Goal: Ask a question

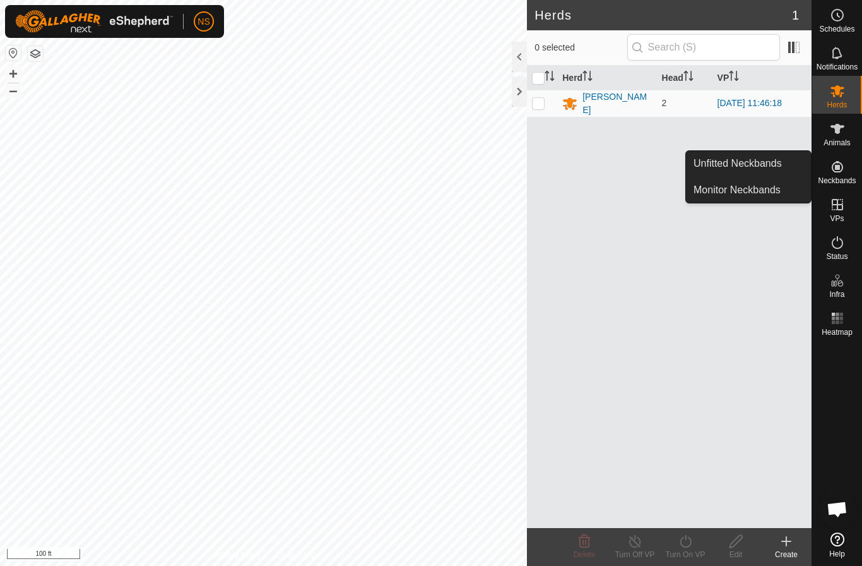
click at [829, 167] on es-neckbands-svg-icon at bounding box center [837, 167] width 23 height 20
click at [790, 202] on link "Monitor Neckbands" at bounding box center [748, 189] width 125 height 25
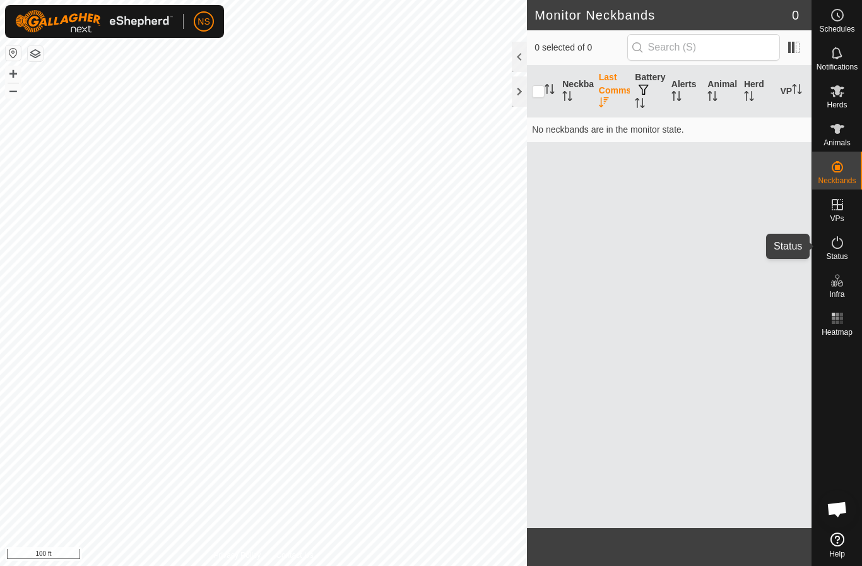
click at [837, 245] on icon at bounding box center [837, 242] width 15 height 15
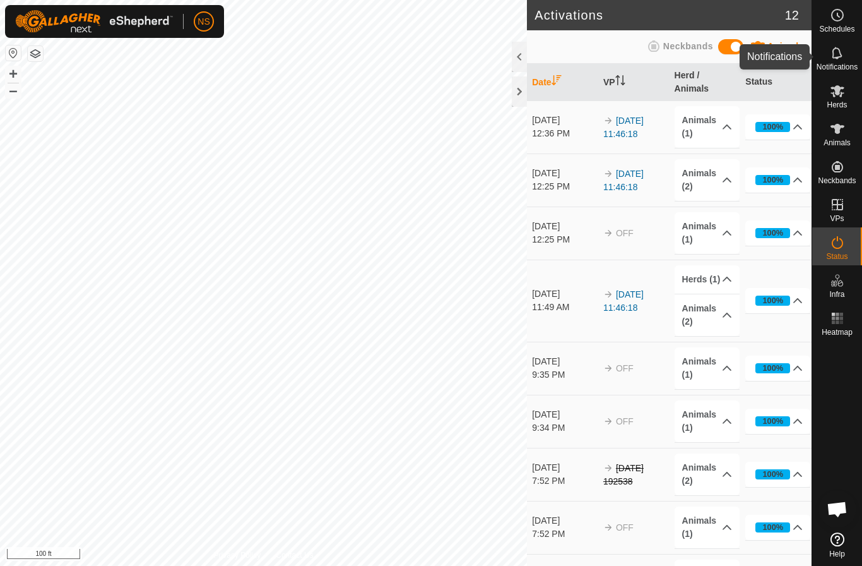
click at [836, 66] on span "Notifications" at bounding box center [837, 67] width 41 height 8
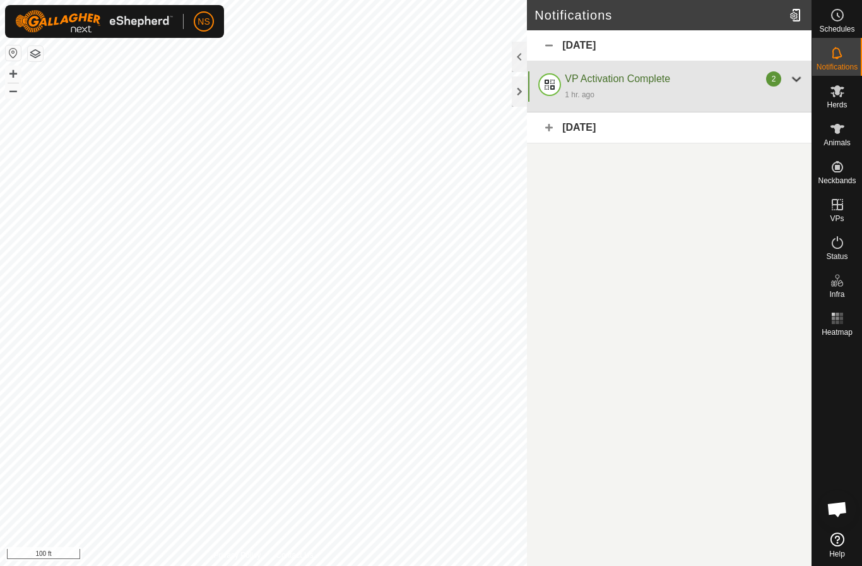
click at [772, 83] on div "2" at bounding box center [773, 78] width 15 height 15
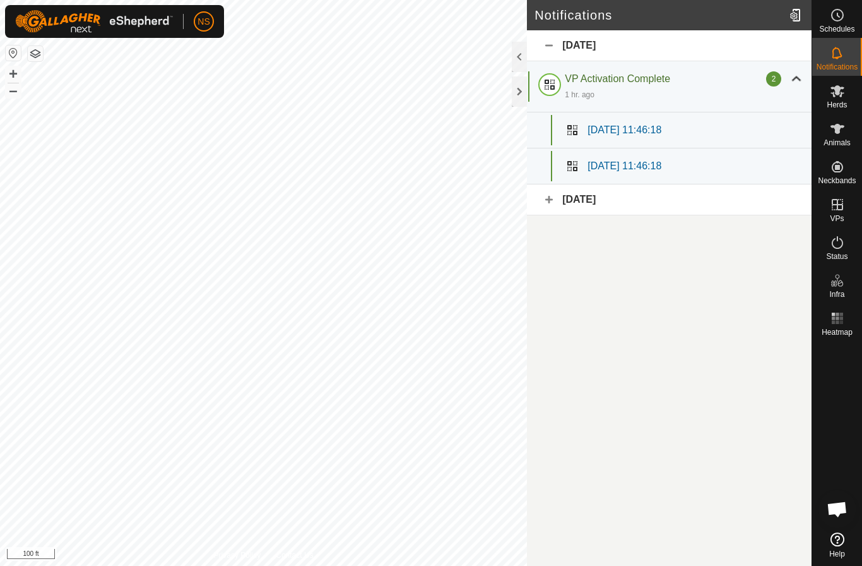
click at [567, 199] on div "September 28, 2025" at bounding box center [669, 199] width 285 height 31
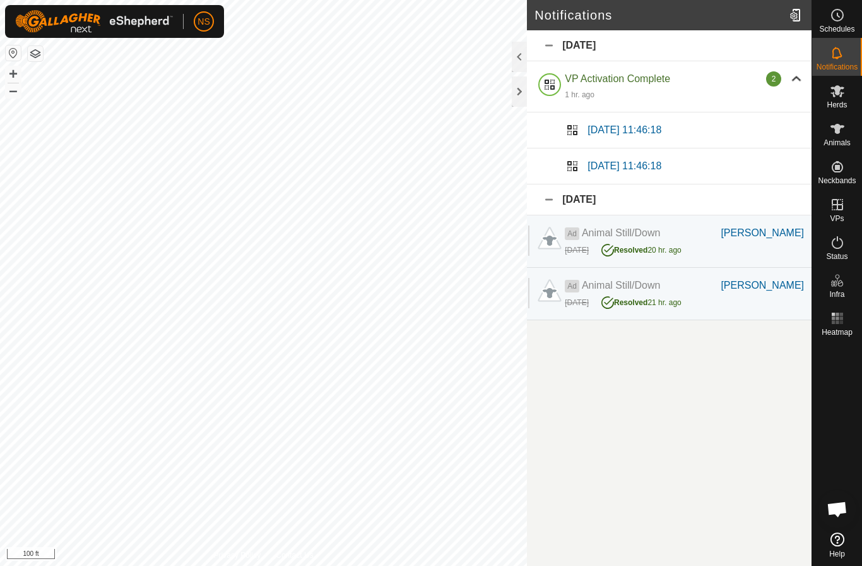
click at [567, 199] on div "September 28, 2025" at bounding box center [669, 199] width 285 height 31
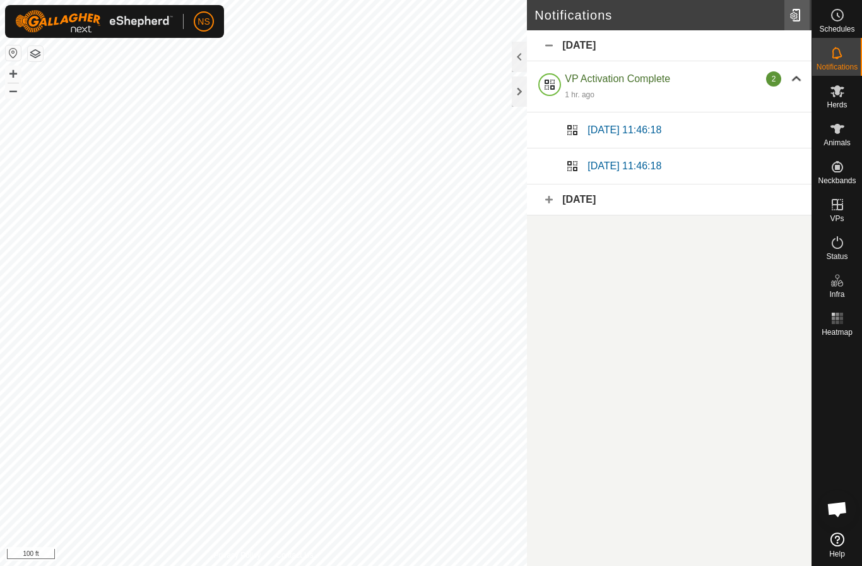
click at [790, 16] on div at bounding box center [797, 14] width 25 height 35
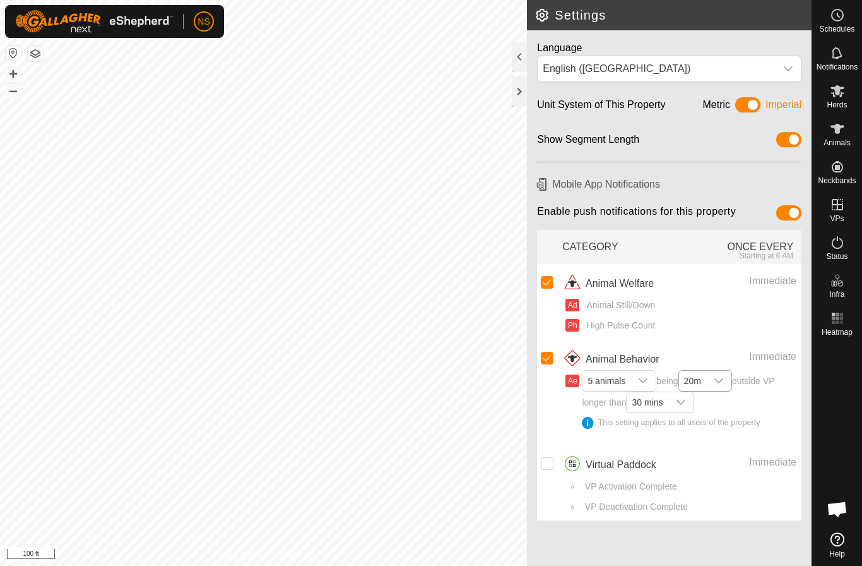
click at [718, 378] on icon "dropdown trigger" at bounding box center [719, 381] width 10 height 10
click at [720, 361] on div "Immediate" at bounding box center [747, 356] width 97 height 15
click at [686, 404] on icon "dropdown trigger" at bounding box center [681, 402] width 10 height 10
click at [672, 426] on li "10 mins" at bounding box center [661, 426] width 66 height 22
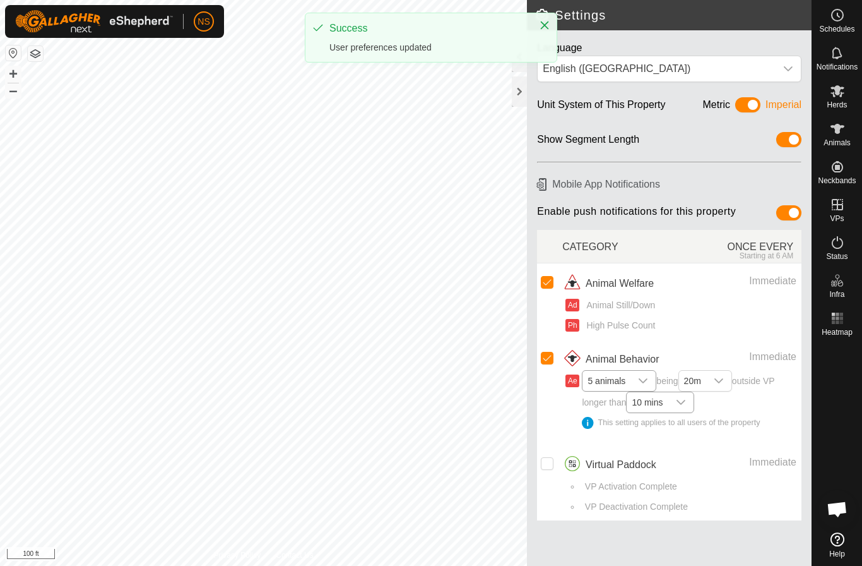
click at [633, 379] on div "dropdown trigger" at bounding box center [643, 381] width 25 height 20
click at [616, 429] on li "2 animals" at bounding box center [619, 428] width 73 height 22
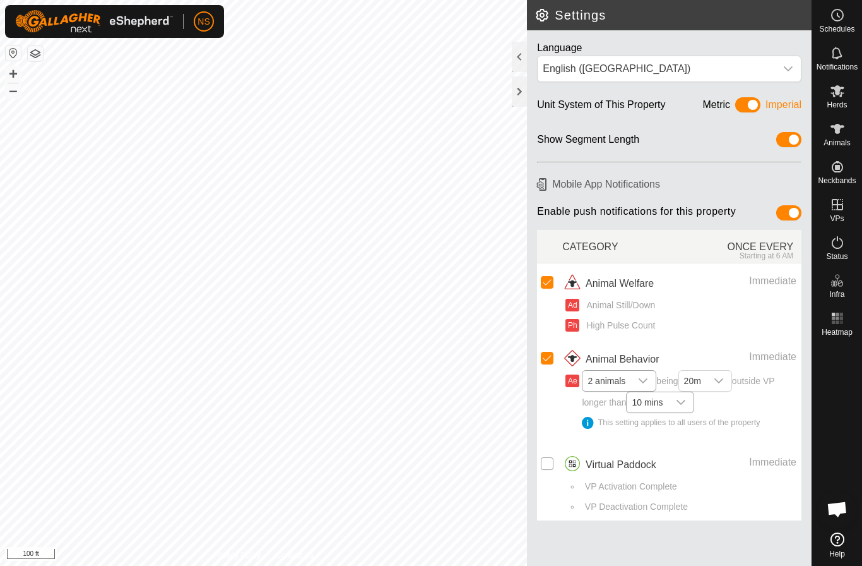
click at [552, 462] on input "checkbox" at bounding box center [547, 463] width 13 height 13
checkbox input "true"
click at [544, 20] on h2 "Settings" at bounding box center [673, 15] width 277 height 15
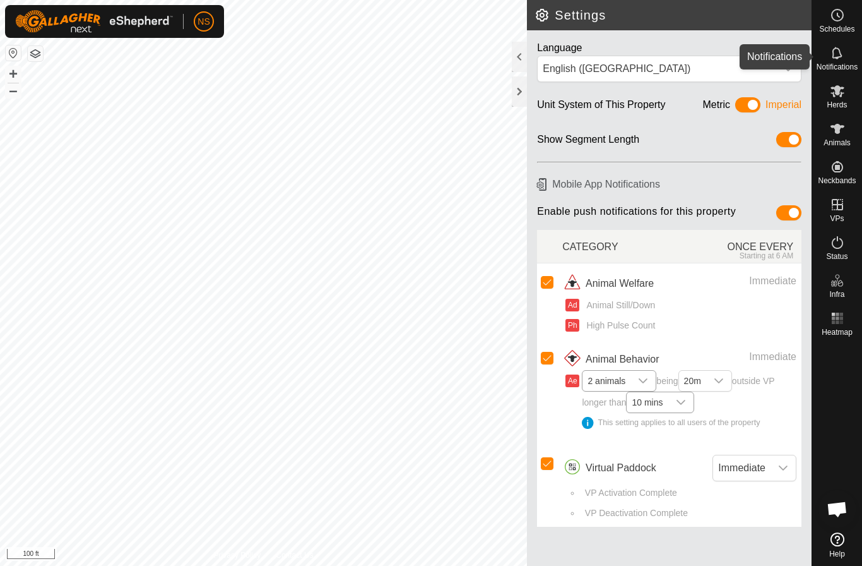
click at [844, 50] on icon at bounding box center [837, 52] width 15 height 15
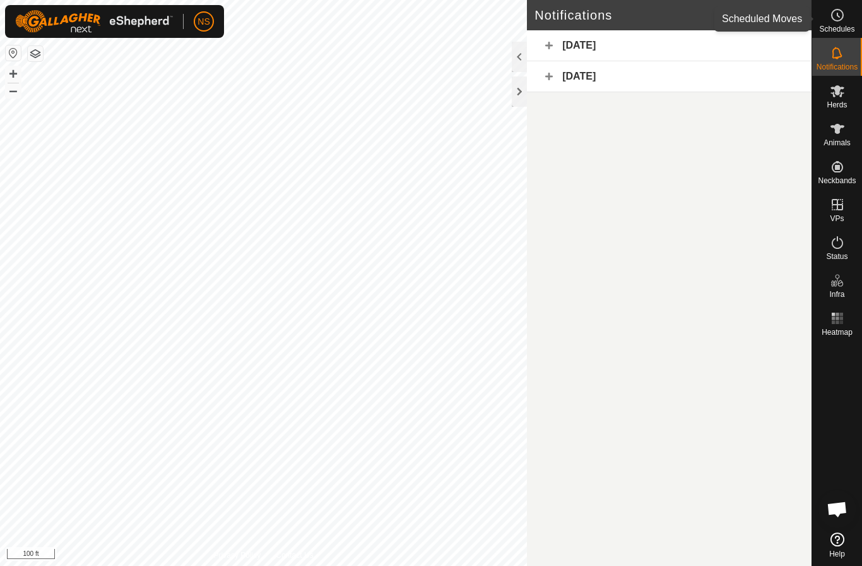
click at [830, 25] on span "Schedules" at bounding box center [836, 29] width 35 height 8
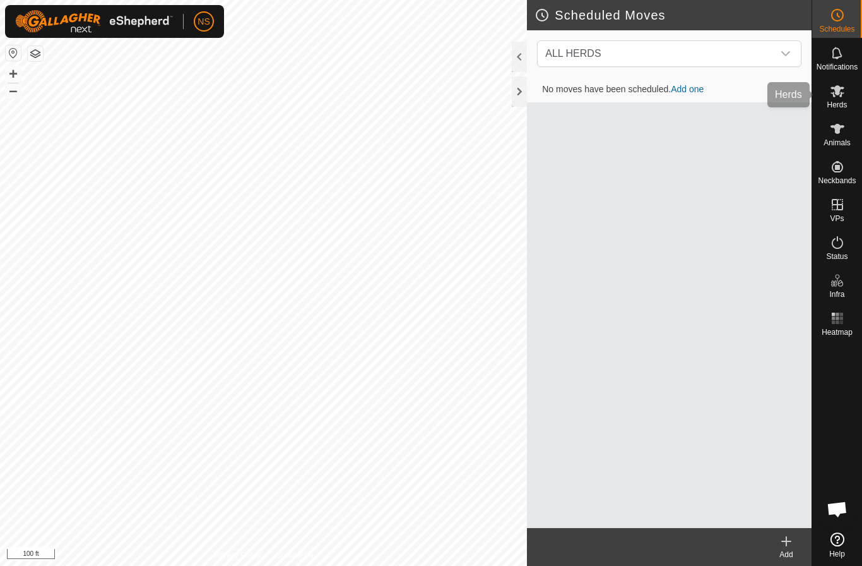
click at [836, 78] on div "Herds" at bounding box center [838, 95] width 50 height 38
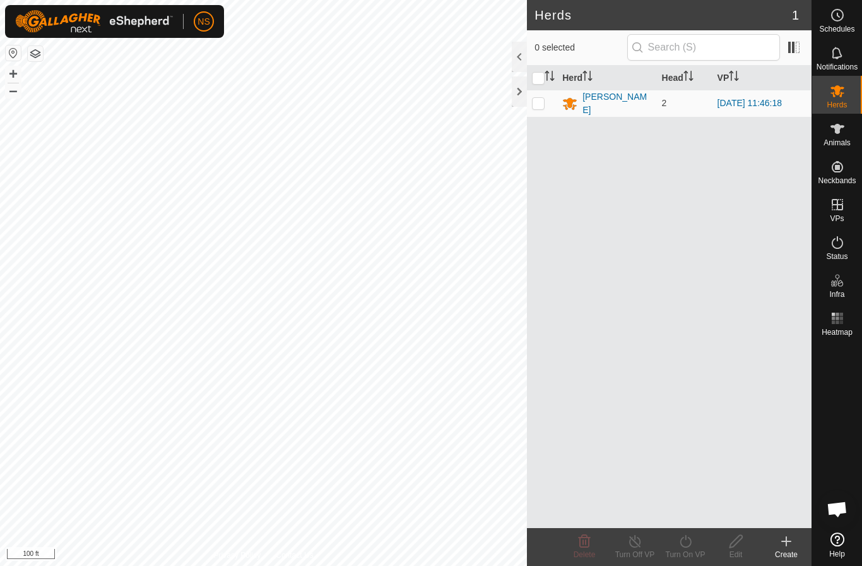
click at [188, 26] on div "NS" at bounding box center [114, 21] width 219 height 33
click at [208, 73] on link "Settings" at bounding box center [261, 74] width 125 height 20
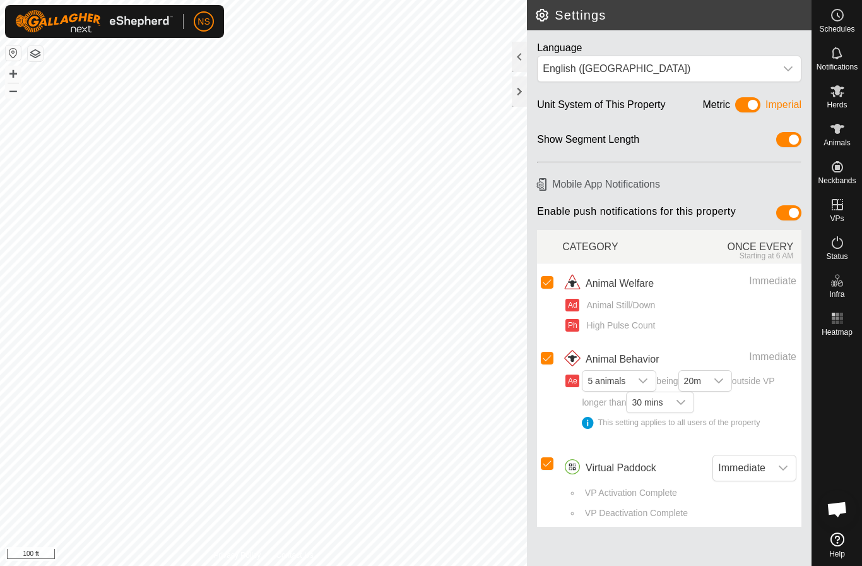
click at [106, 30] on img at bounding box center [94, 21] width 158 height 23
click at [72, 10] on img at bounding box center [94, 21] width 158 height 23
click at [749, 107] on span at bounding box center [747, 104] width 25 height 15
click at [758, 109] on span at bounding box center [747, 104] width 25 height 15
click at [204, 26] on span "NS" at bounding box center [204, 21] width 12 height 13
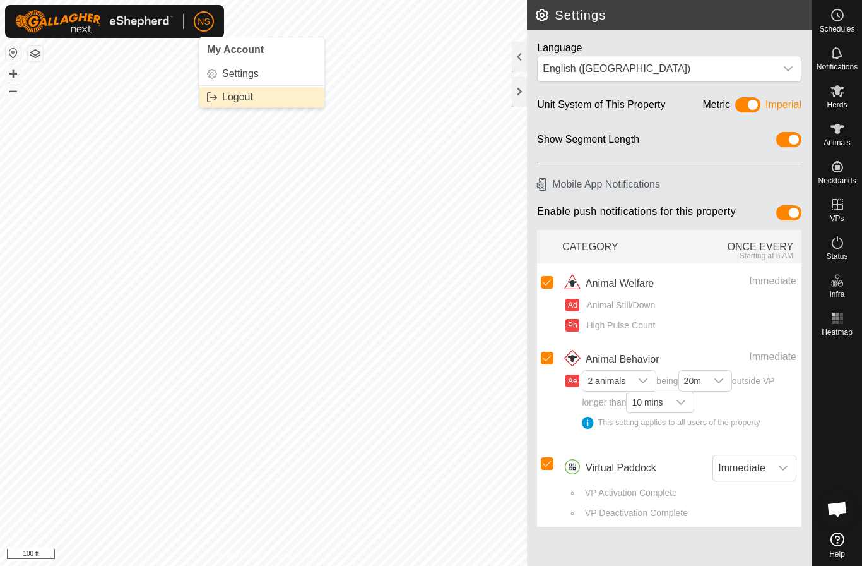
click at [233, 102] on link "Logout" at bounding box center [261, 97] width 125 height 20
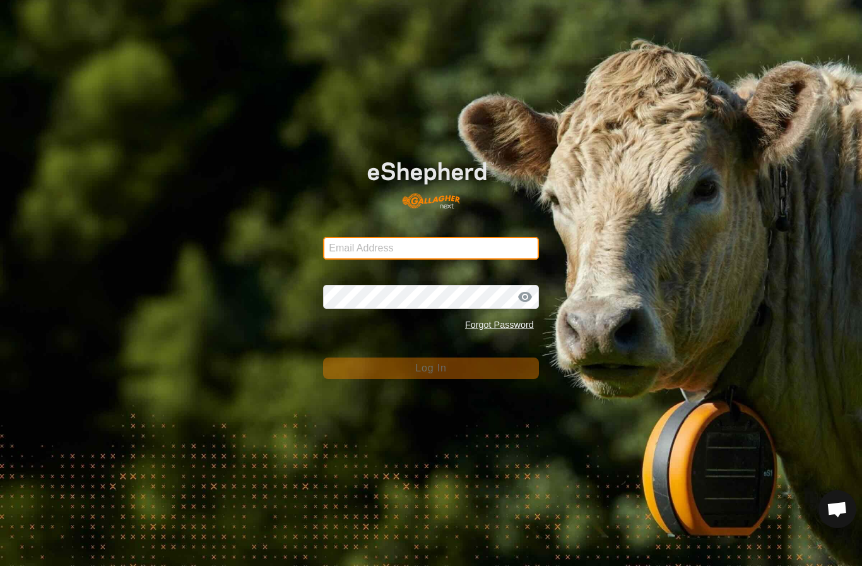
click at [374, 239] on input "Email Address" at bounding box center [431, 248] width 216 height 23
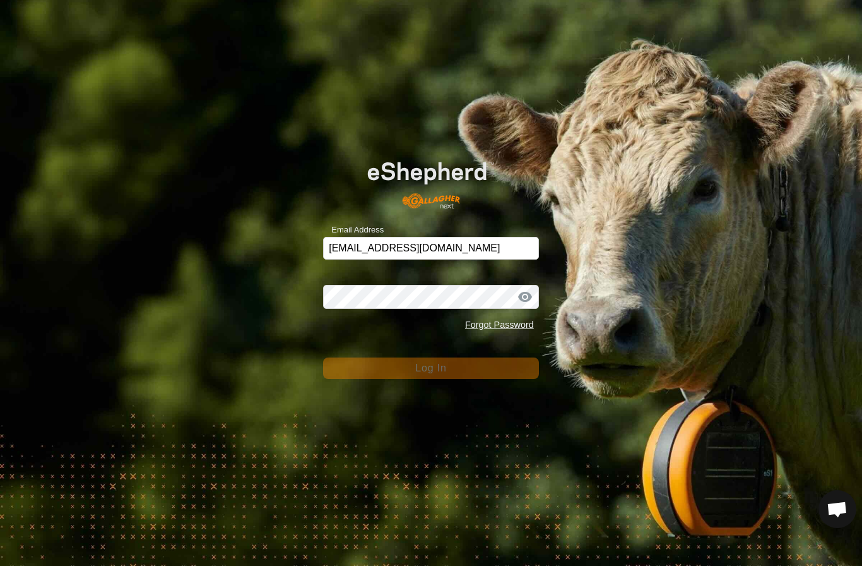
type input "[EMAIL_ADDRESS][DOMAIN_NAME]"
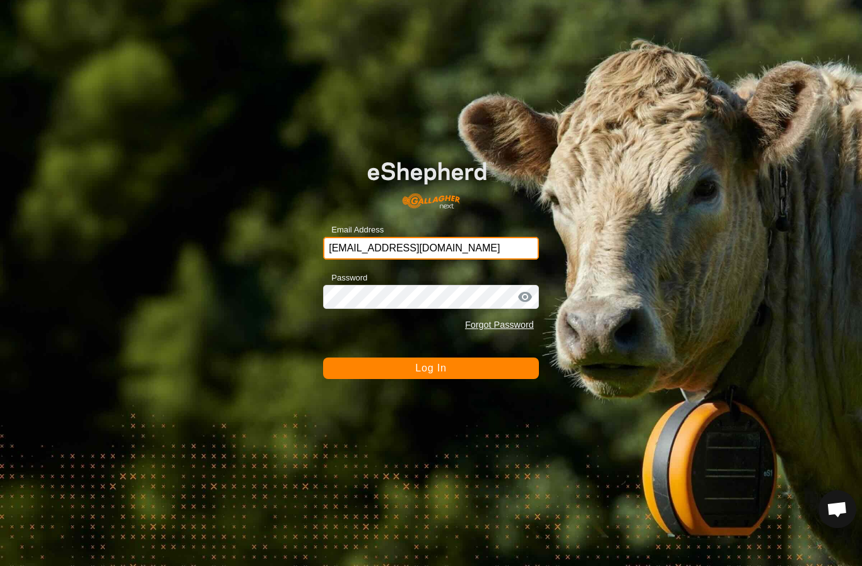
click at [431, 368] on button "Log In" at bounding box center [431, 367] width 216 height 21
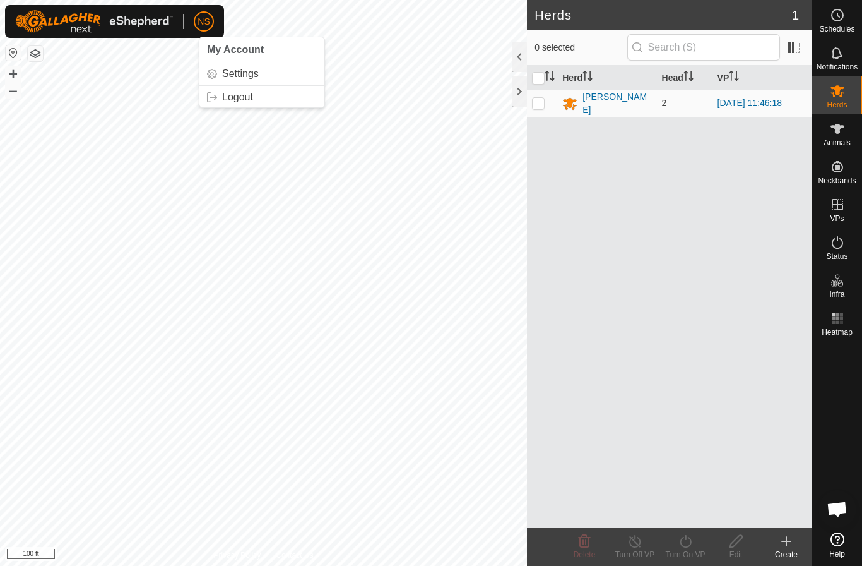
click at [203, 30] on p-avatar "NS" at bounding box center [204, 21] width 20 height 20
click at [227, 71] on link "Settings" at bounding box center [261, 74] width 125 height 20
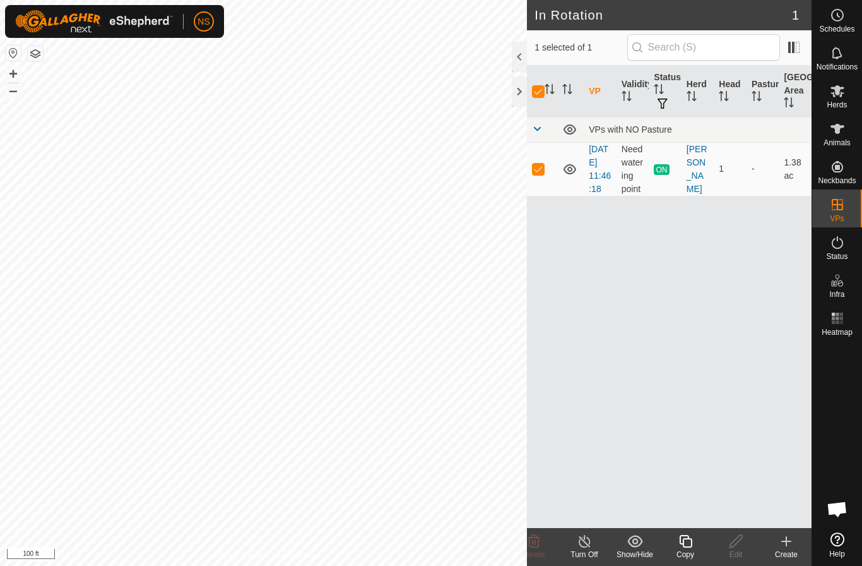
click at [106, 28] on img at bounding box center [94, 21] width 158 height 23
click at [48, 30] on img at bounding box center [94, 21] width 158 height 23
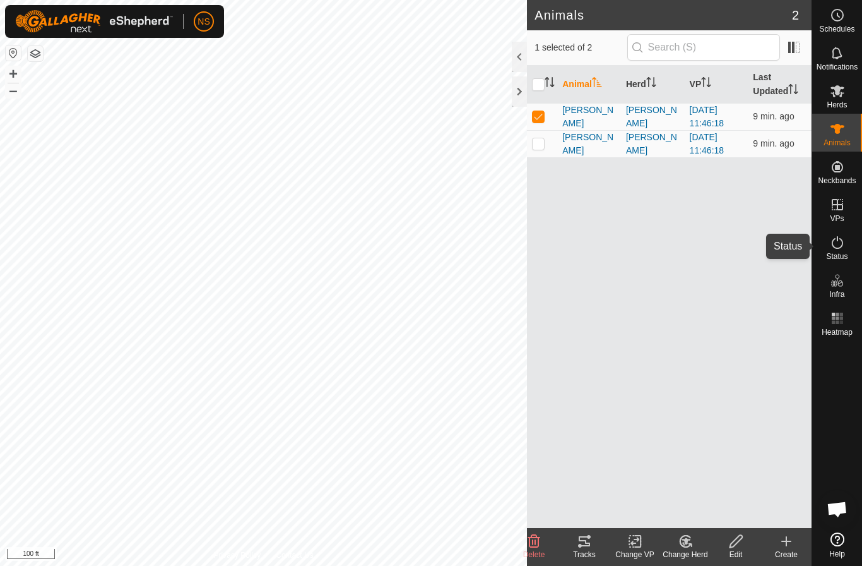
click at [842, 247] on icon at bounding box center [837, 242] width 15 height 15
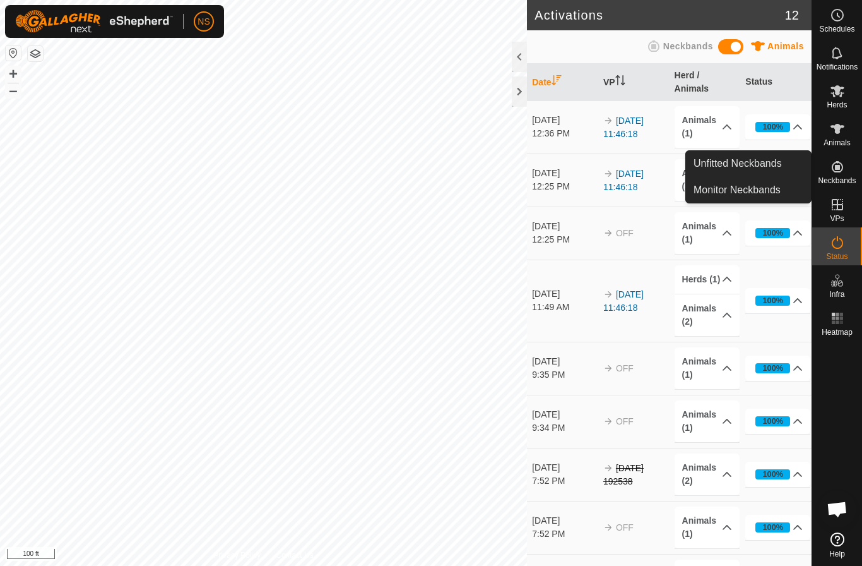
click at [838, 182] on span "Neckbands" at bounding box center [837, 181] width 38 height 8
click at [778, 194] on link "Monitor Neckbands" at bounding box center [748, 189] width 125 height 25
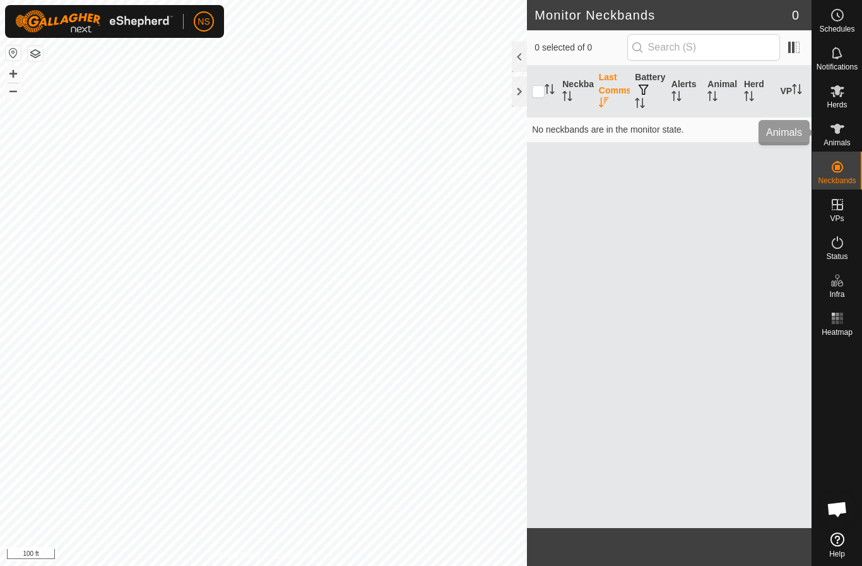
click at [846, 126] on es-animals-svg-icon at bounding box center [837, 129] width 23 height 20
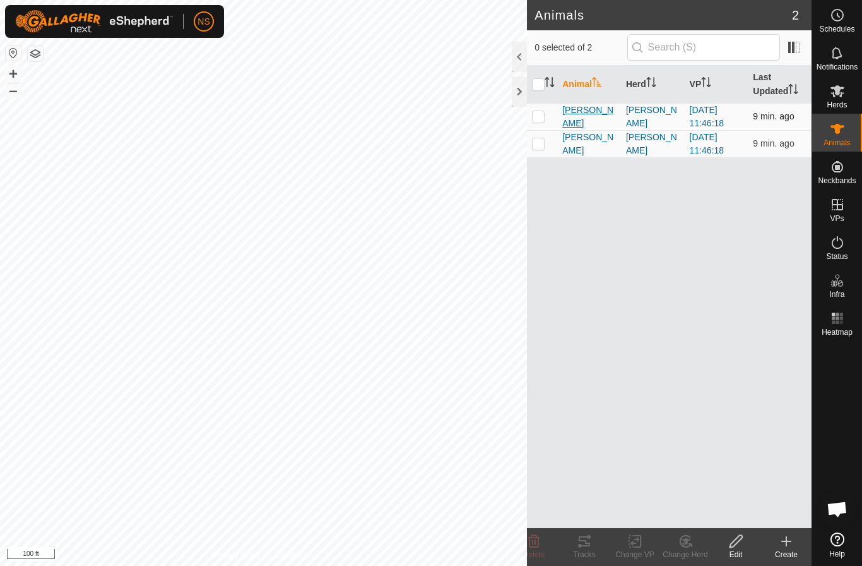
click at [593, 116] on span "[PERSON_NAME]" at bounding box center [590, 117] width 54 height 27
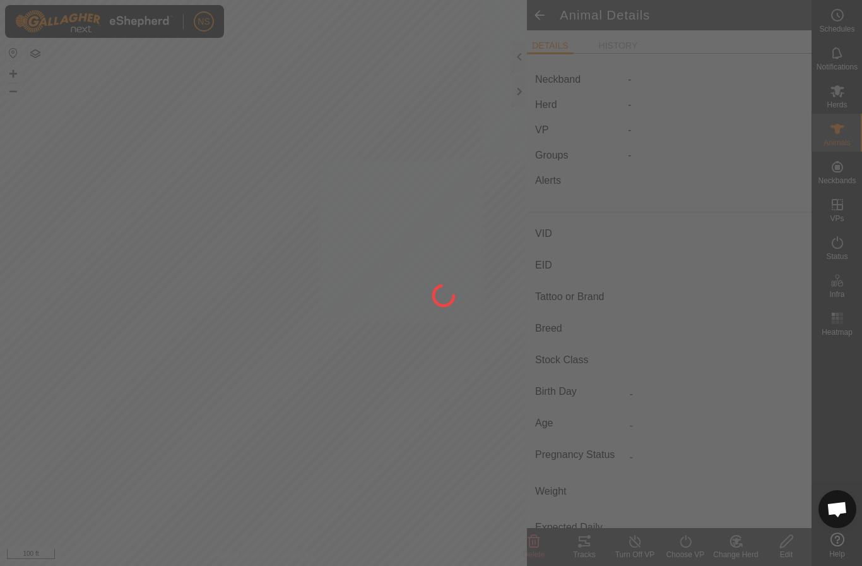
type input "[PERSON_NAME]"
type input "-"
type input "UPPER LIP"
type input "Highland"
type input "Bull"
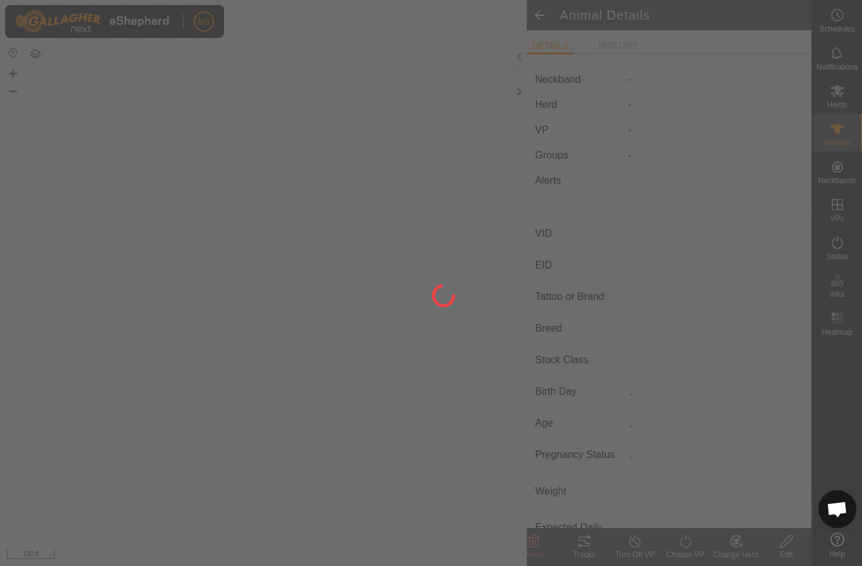
type input "09/2022"
type input "3 years 1 month"
type input "Empty"
type input "0 kg"
type input "-"
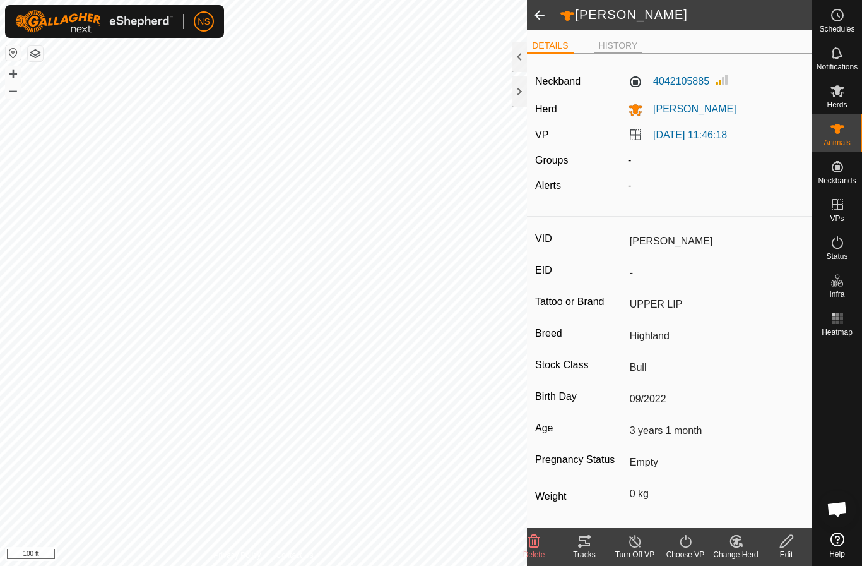
click at [622, 42] on li "HISTORY" at bounding box center [618, 46] width 49 height 15
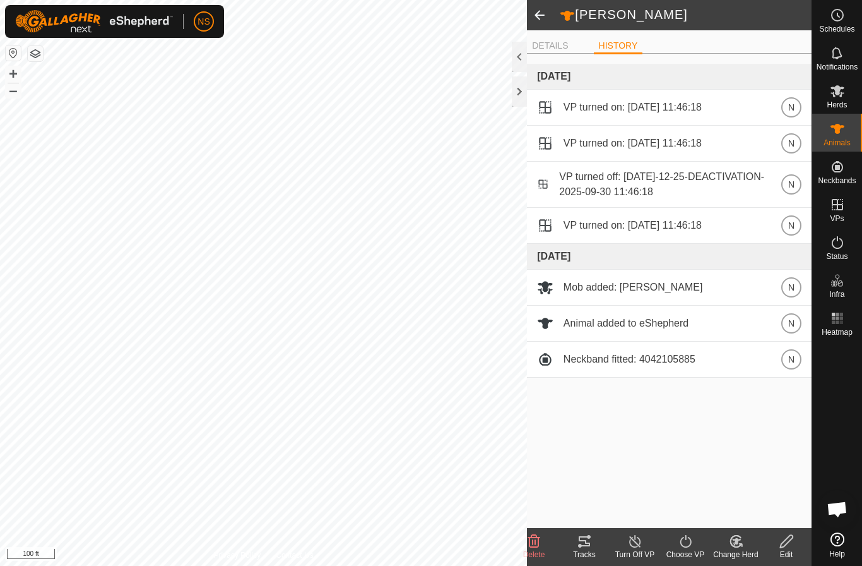
click at [581, 540] on icon at bounding box center [584, 541] width 11 height 10
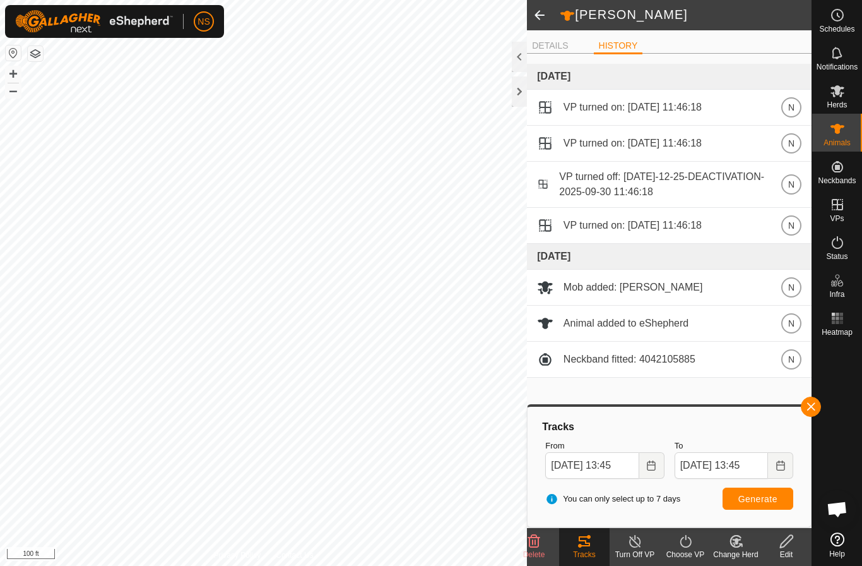
click at [518, 54] on div at bounding box center [519, 57] width 15 height 30
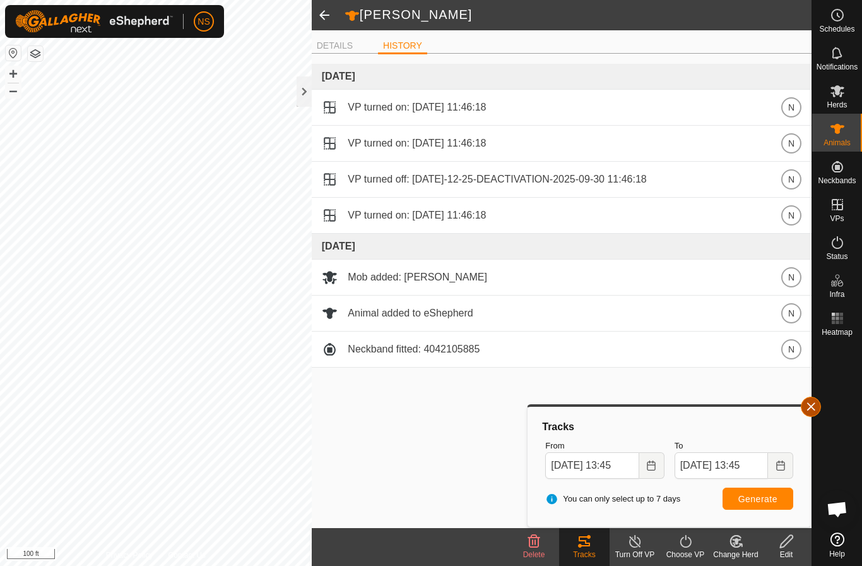
click at [816, 411] on button "button" at bounding box center [811, 406] width 20 height 20
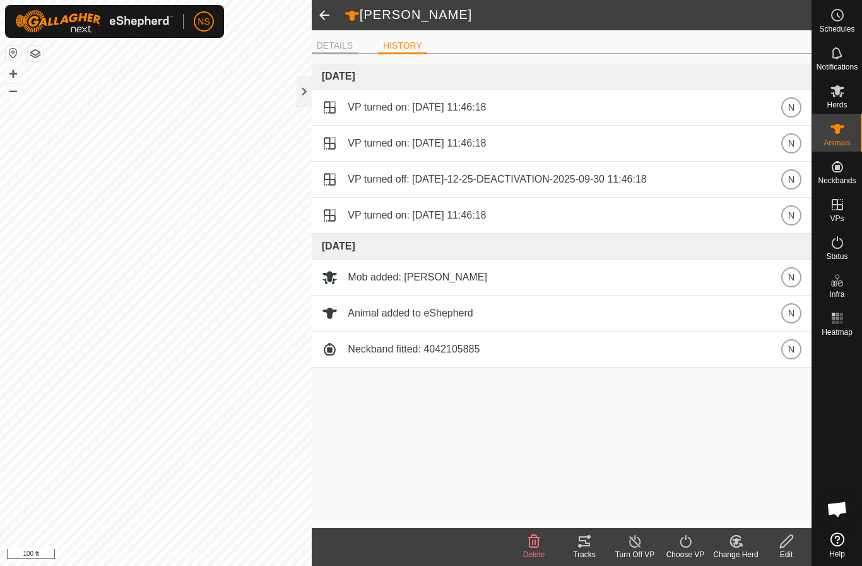
click at [331, 43] on li "DETAILS" at bounding box center [335, 46] width 46 height 15
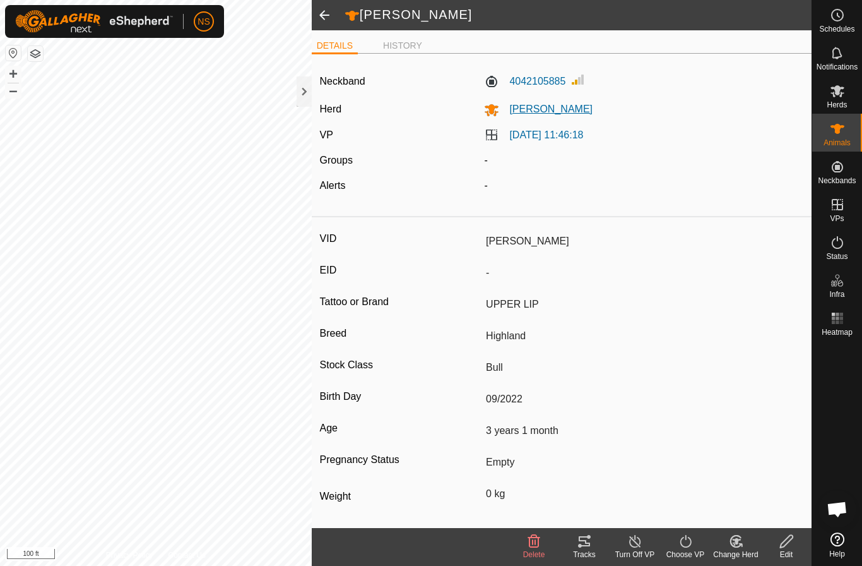
click at [532, 110] on span "[PERSON_NAME]" at bounding box center [545, 109] width 93 height 11
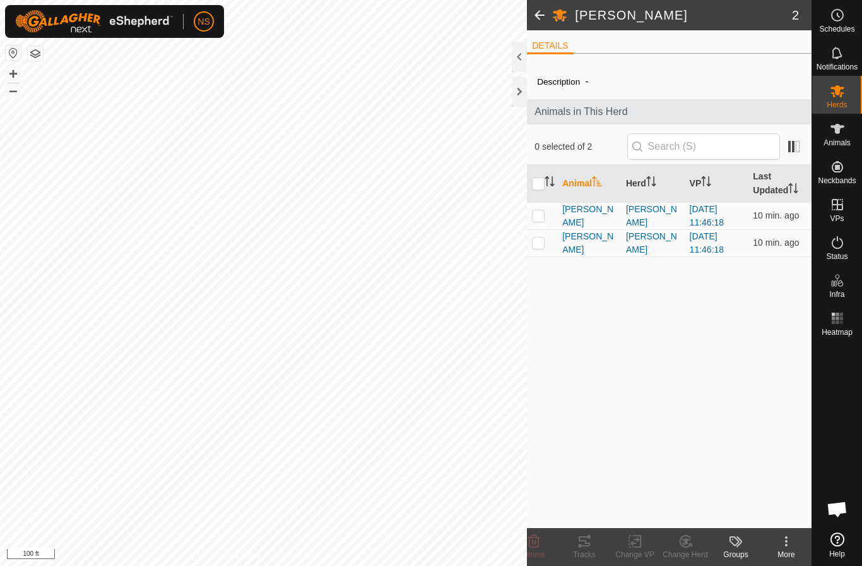
click at [539, 22] on span at bounding box center [539, 15] width 25 height 30
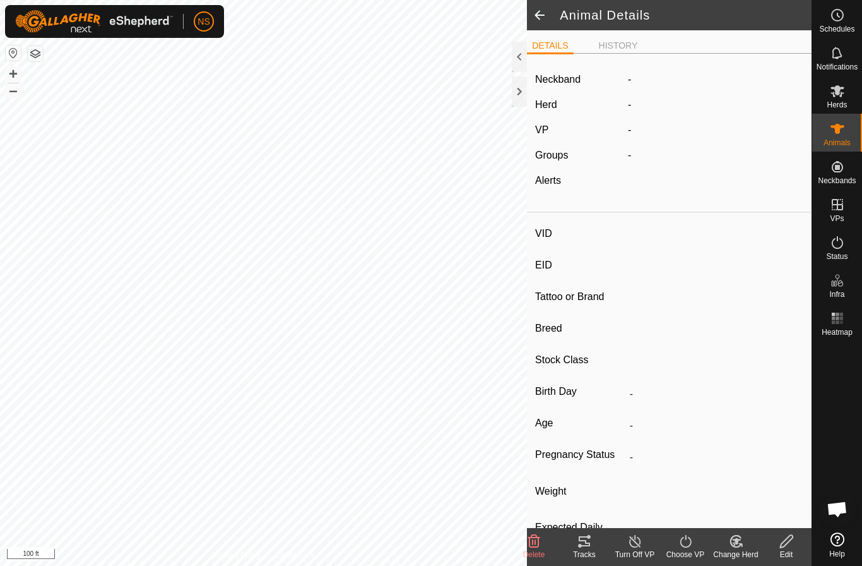
type input "[PERSON_NAME]"
type input "-"
type input "UPPER LIP"
type input "Highland"
type input "Bull"
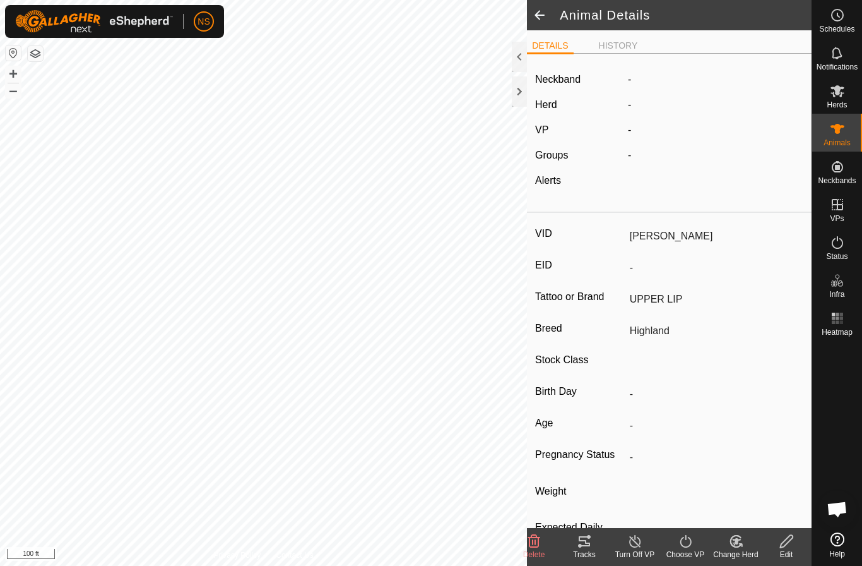
type input "09/2022"
type input "3 years 1 month"
type input "Empty"
type input "0 kg"
type input "-"
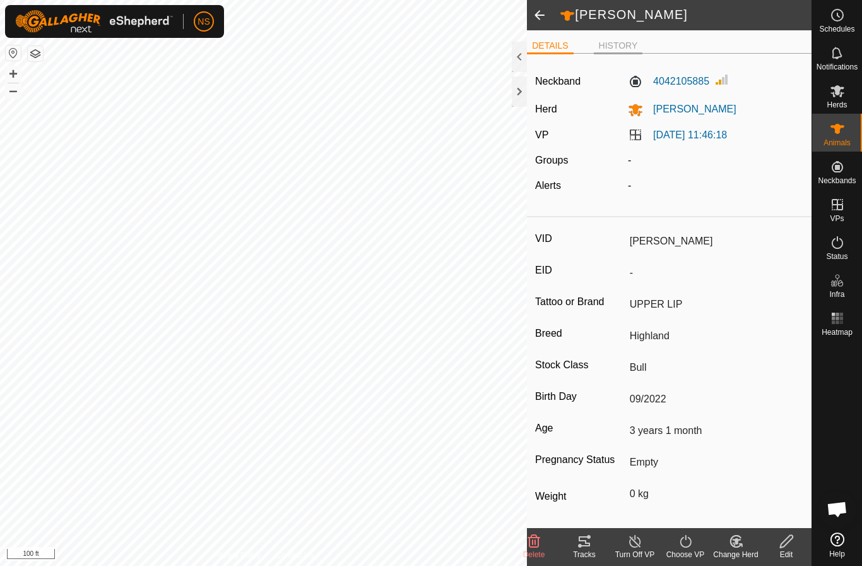
click at [619, 42] on li "HISTORY" at bounding box center [618, 46] width 49 height 15
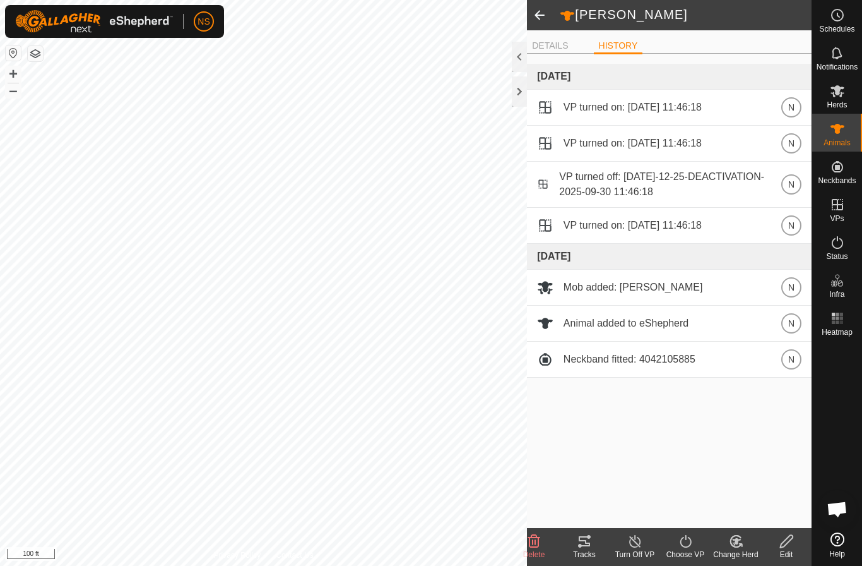
click at [520, 59] on div at bounding box center [519, 57] width 15 height 30
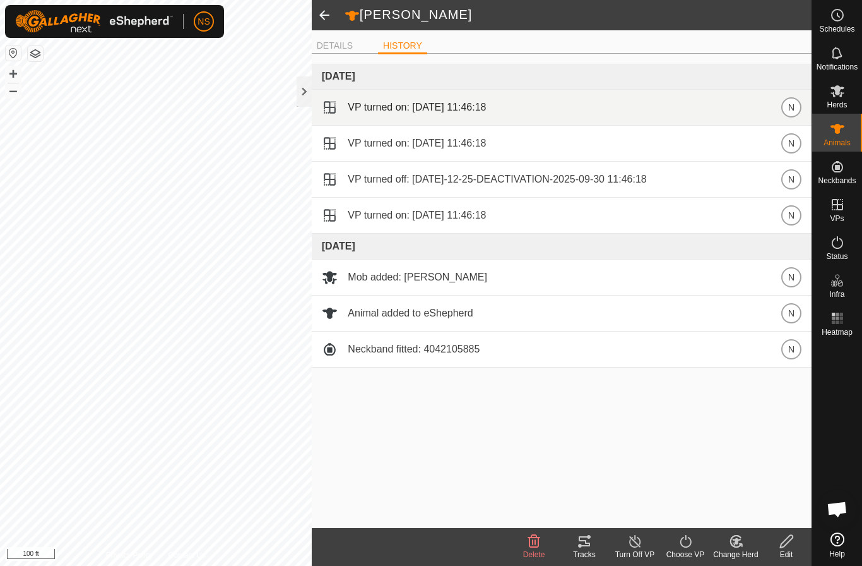
click at [407, 110] on span "VP turned on: 2025-09-30 11:46:18" at bounding box center [417, 107] width 138 height 15
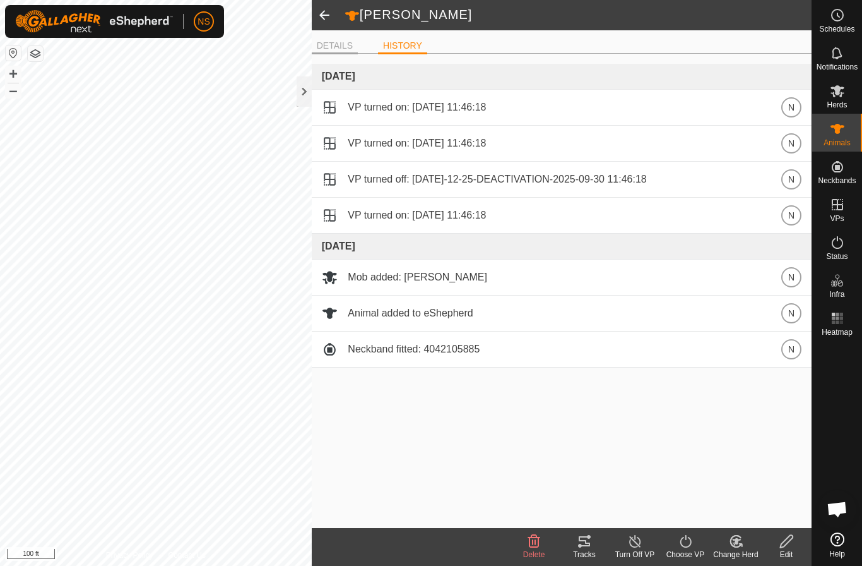
click at [333, 40] on li "DETAILS" at bounding box center [335, 46] width 46 height 15
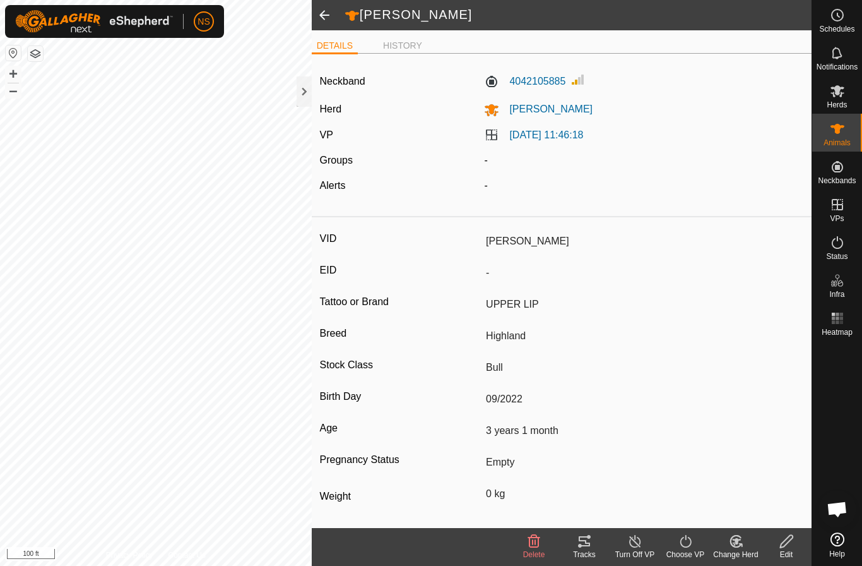
click at [787, 542] on icon at bounding box center [786, 541] width 13 height 13
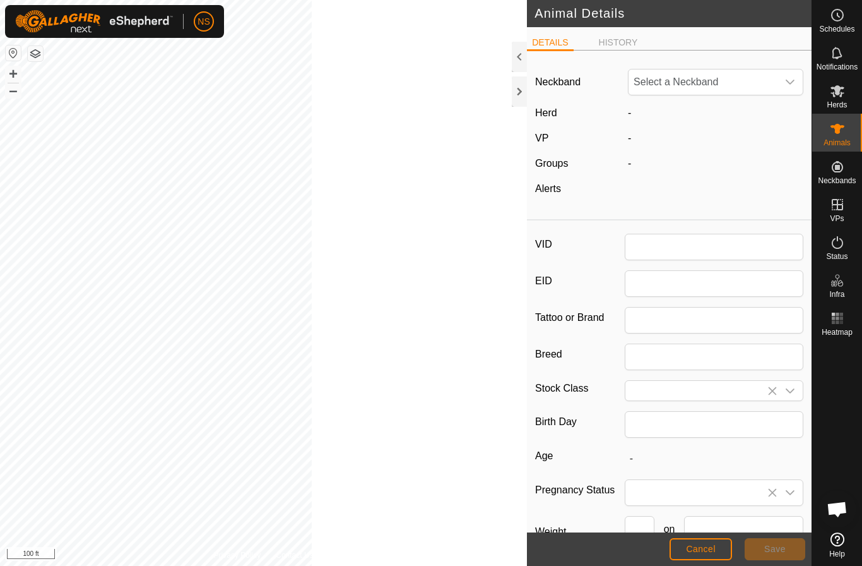
type input "[PERSON_NAME]"
type input "UPPER LIP"
type input "Highland"
type input "Bull"
type input "09/2022"
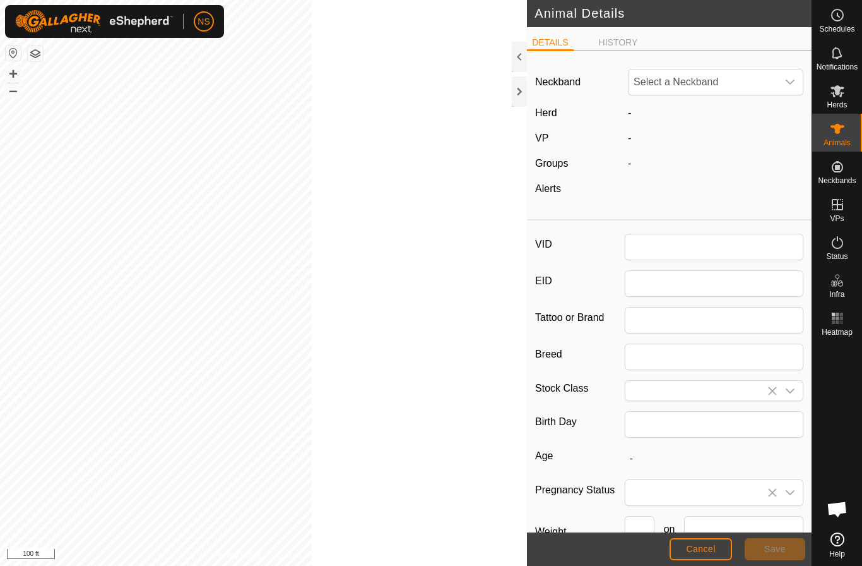
type input "3 years 1 month"
type input "0"
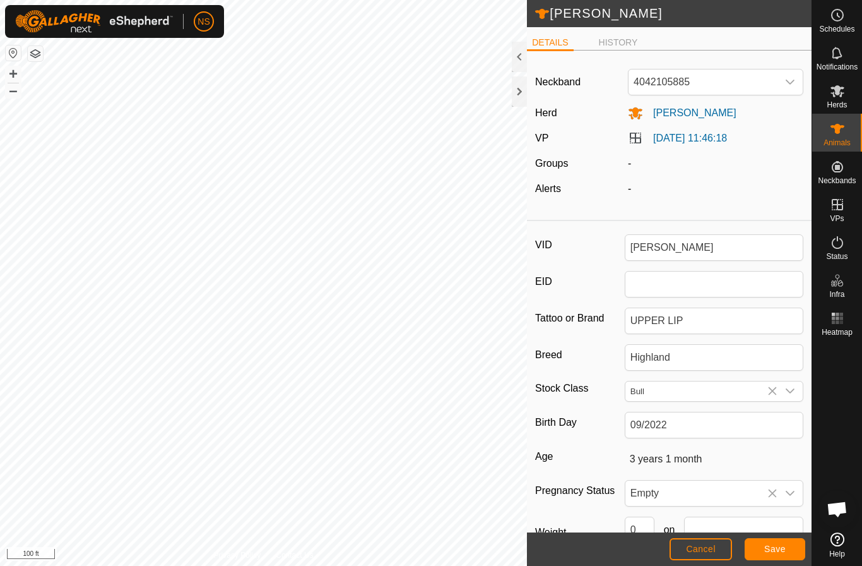
click at [523, 51] on div at bounding box center [519, 57] width 15 height 30
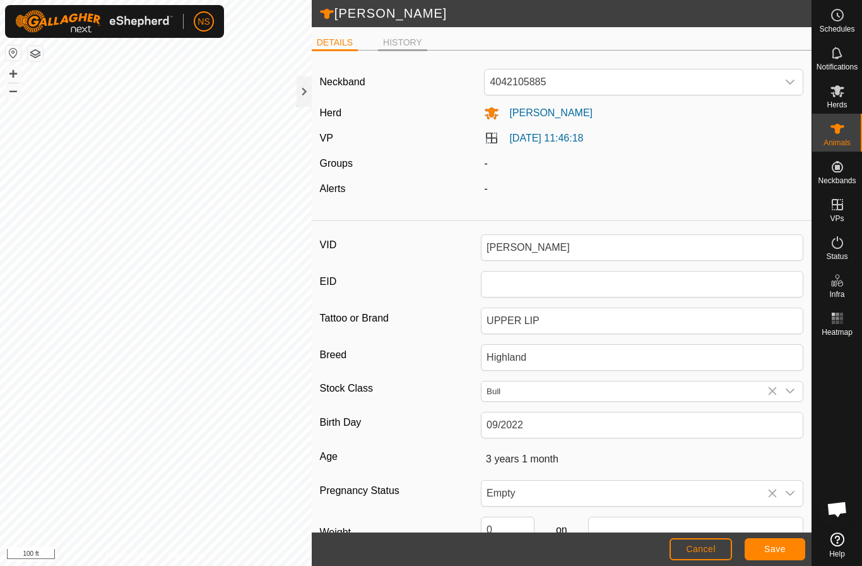
click at [398, 36] on li "HISTORY" at bounding box center [402, 43] width 49 height 15
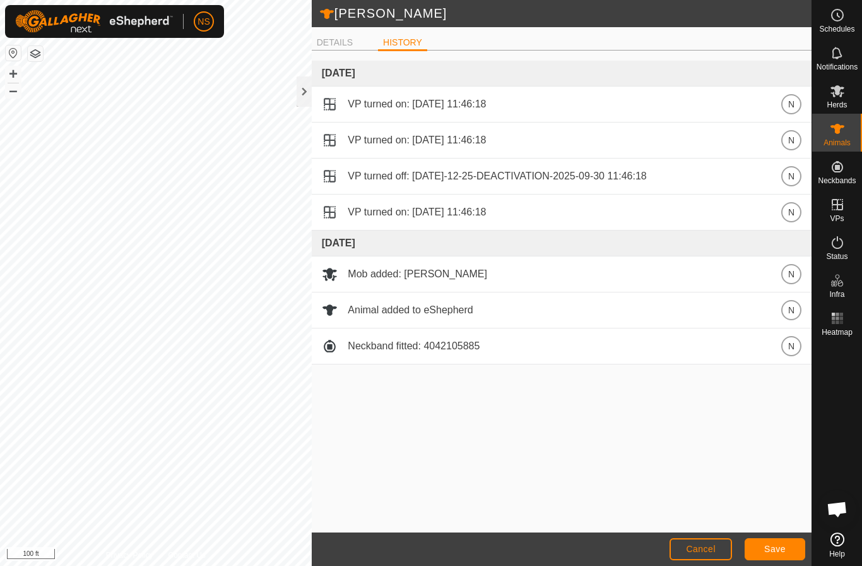
click at [696, 556] on button "Cancel" at bounding box center [701, 549] width 63 height 22
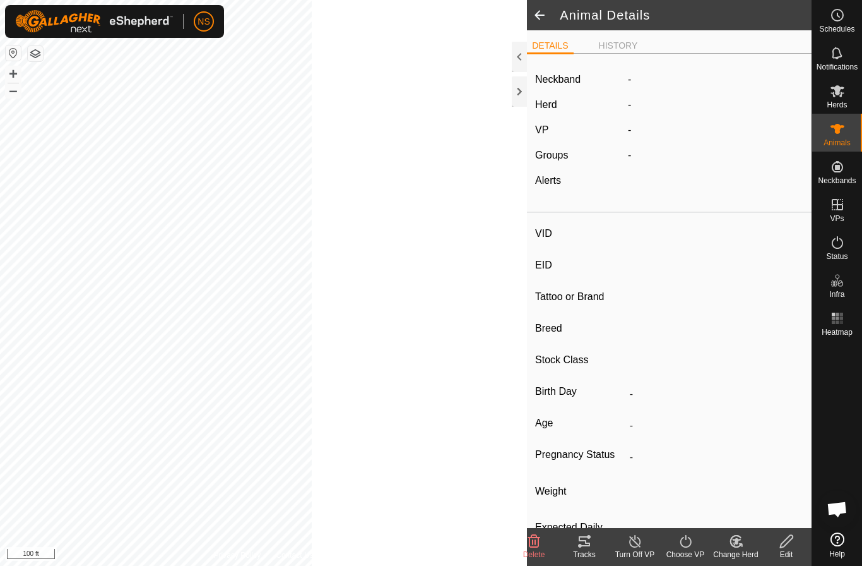
type input "[PERSON_NAME]"
type input "-"
type input "UPPER LIP"
type input "Highland"
type input "Bull"
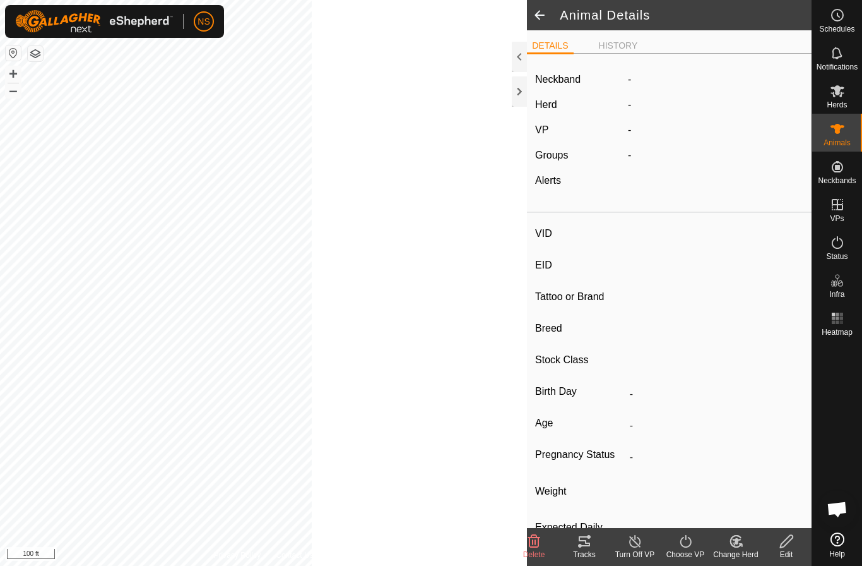
type input "09/2022"
type input "3 years 1 month"
type input "Empty"
type input "0 kg"
type input "-"
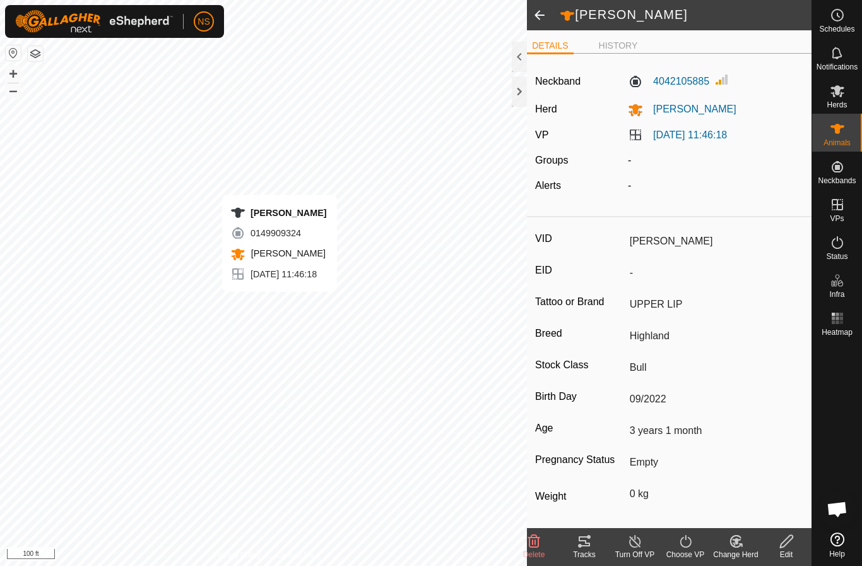
type input "-"
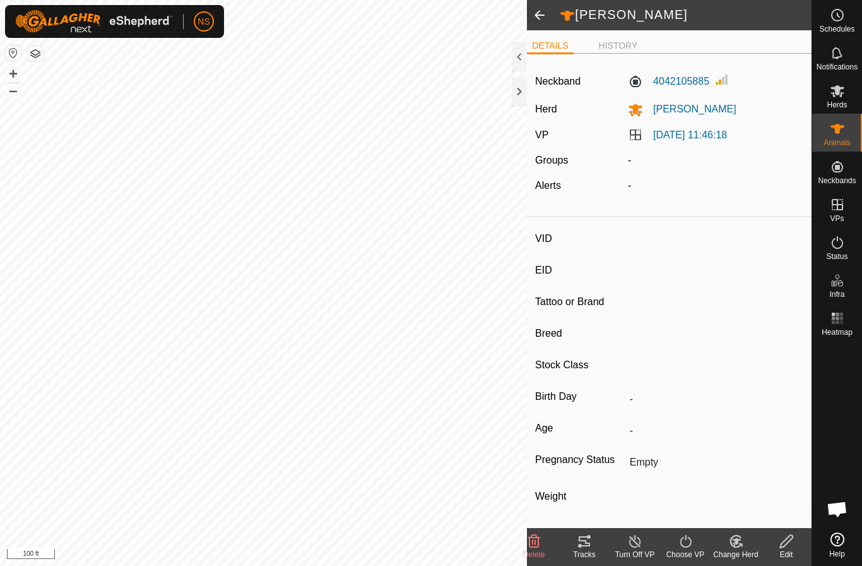
type input "LOTTIE"
type input "-"
type input "AVR"
type input "AA"
type input "cow"
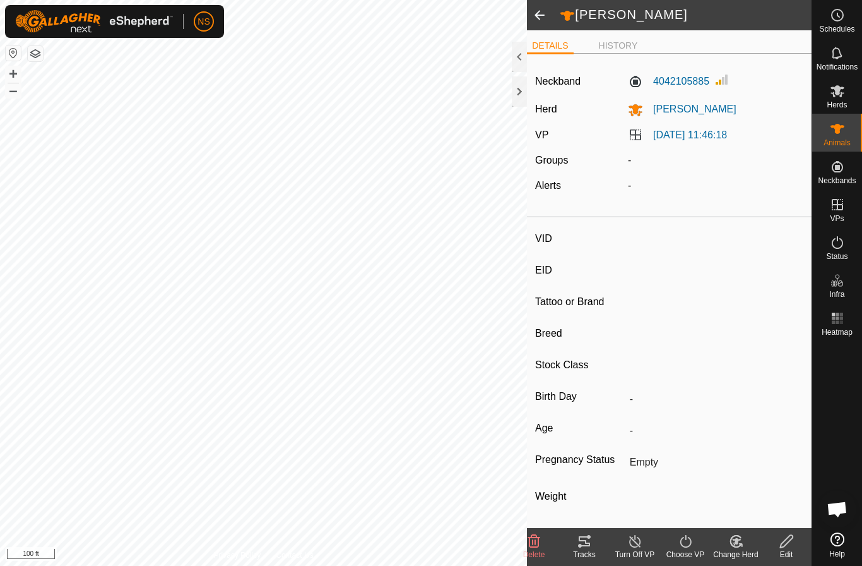
type input "0 kg"
type input "-"
click at [614, 41] on li "HISTORY" at bounding box center [618, 46] width 49 height 15
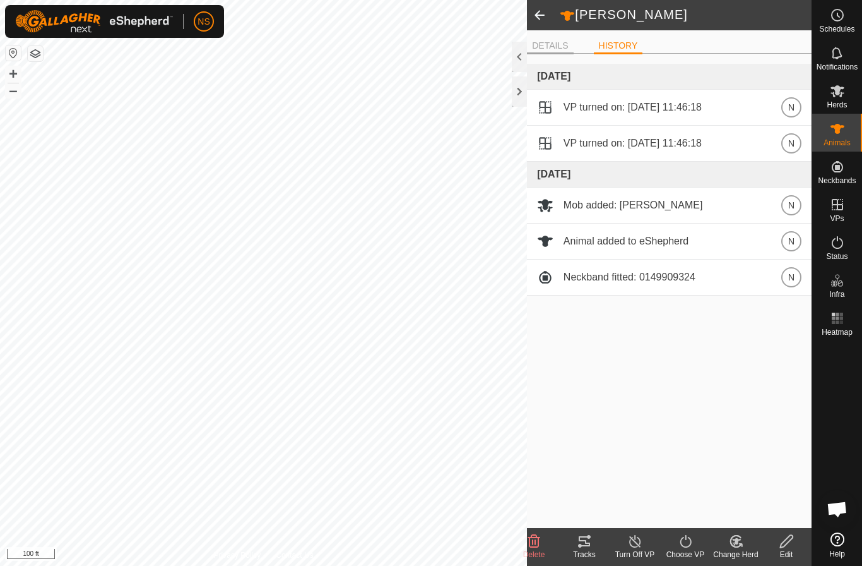
click at [561, 49] on li "DETAILS" at bounding box center [550, 46] width 46 height 15
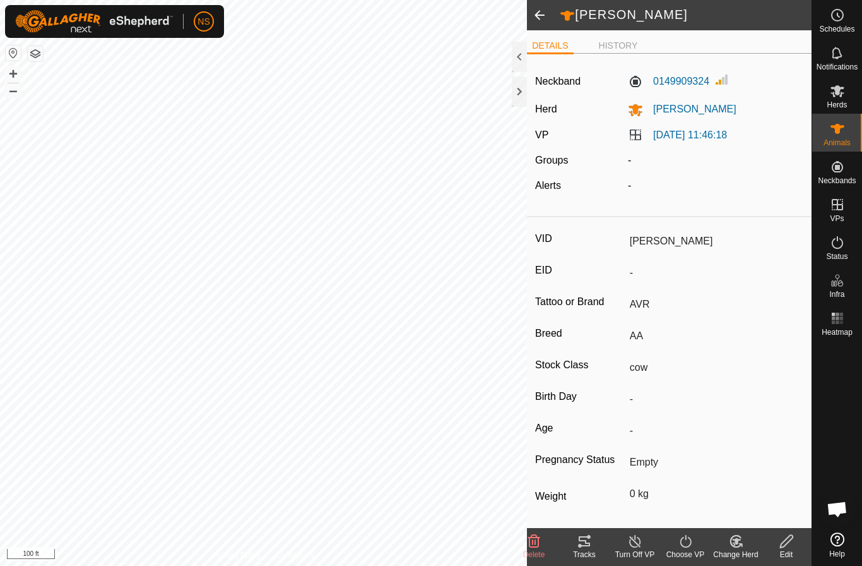
click at [591, 550] on div "Tracks" at bounding box center [584, 554] width 51 height 11
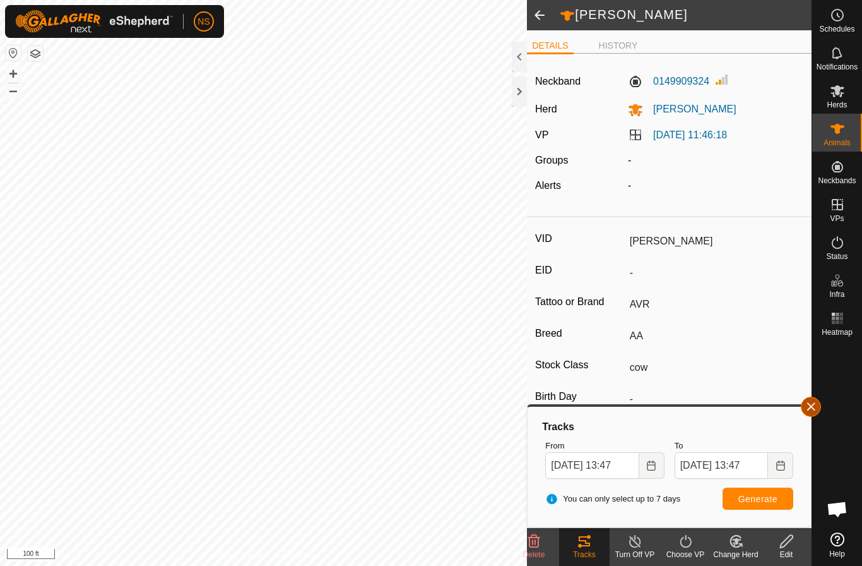
click at [809, 407] on button "button" at bounding box center [811, 406] width 20 height 20
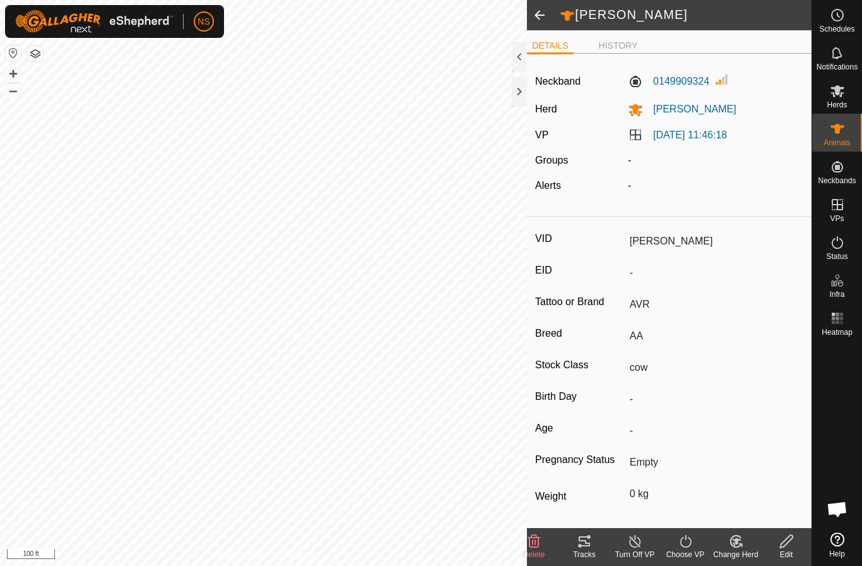
click at [540, 18] on span at bounding box center [539, 15] width 25 height 30
type input "[PERSON_NAME]"
type input "-"
type input "UPPER LIP"
type input "Highland"
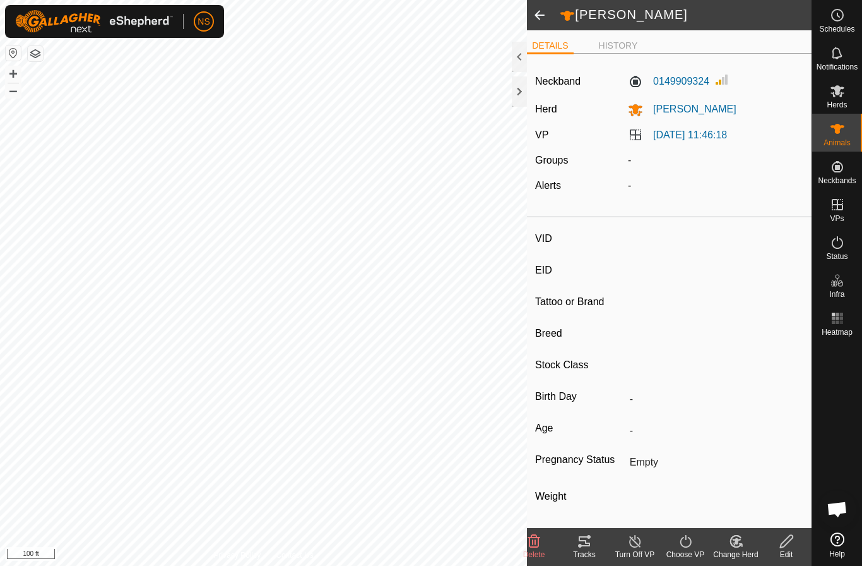
type input "Bull"
type input "09/2022"
type input "3 years 1 month"
type input "0 kg"
type input "-"
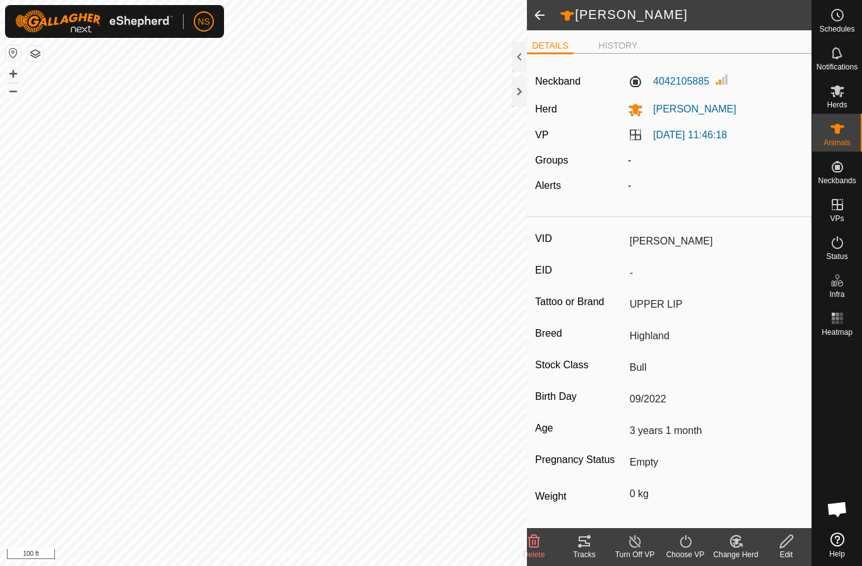
click at [540, 18] on span at bounding box center [539, 15] width 25 height 30
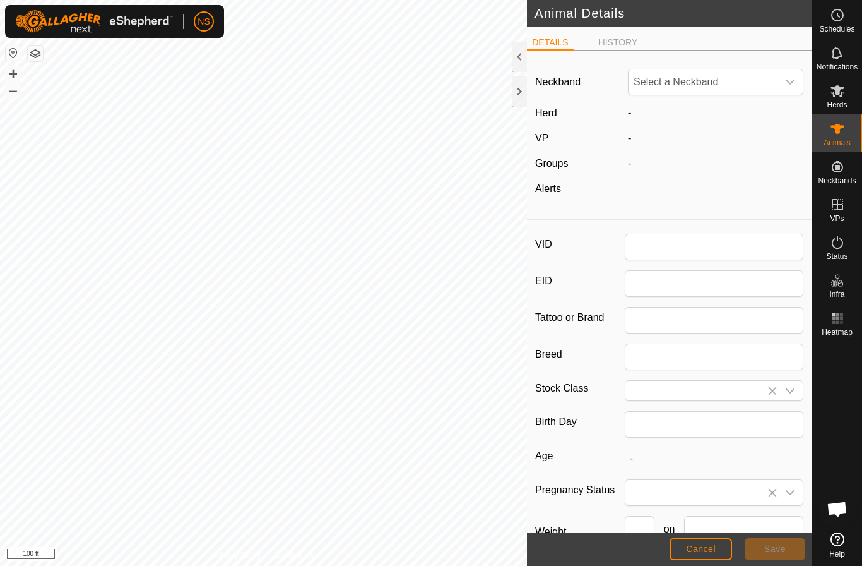
type input "[PERSON_NAME]"
type input "UPPER LIP"
type input "Highland"
type input "Bull"
type input "09/2022"
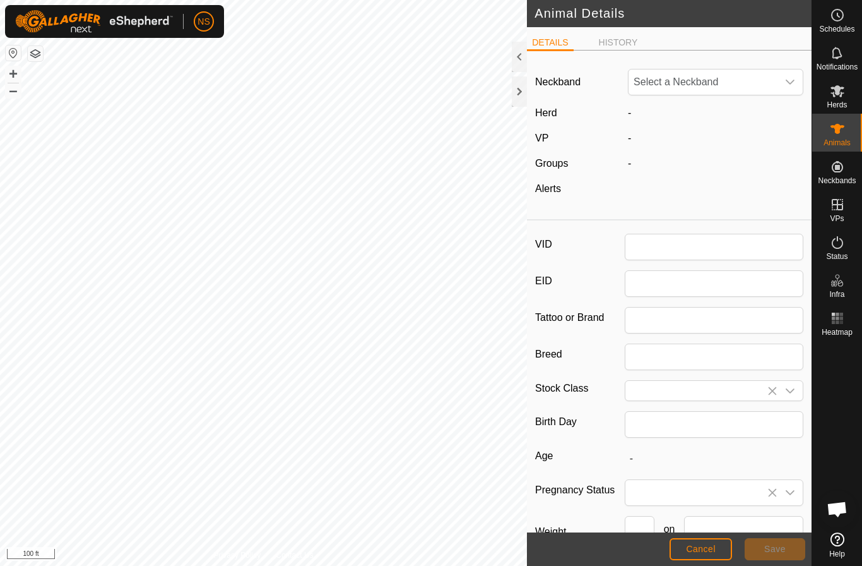
type input "3 years 1 month"
type input "0"
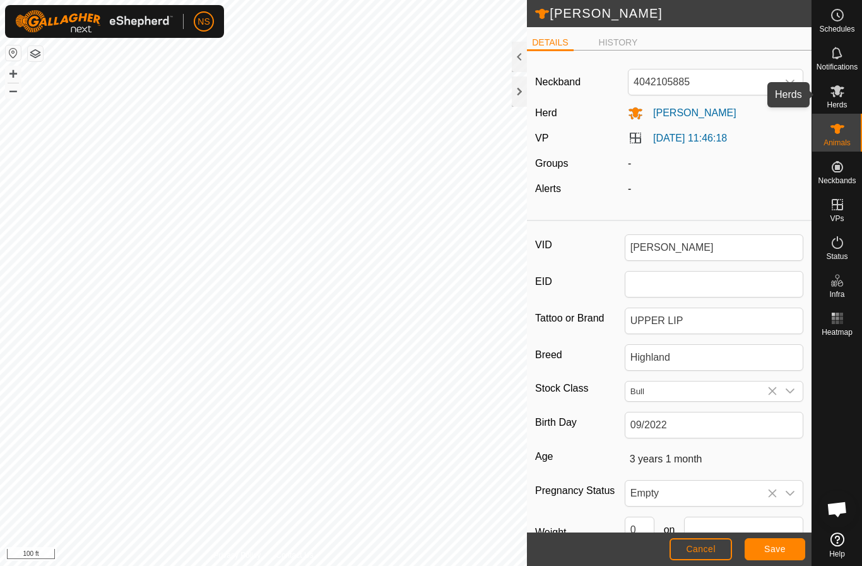
click at [840, 88] on icon at bounding box center [838, 91] width 14 height 12
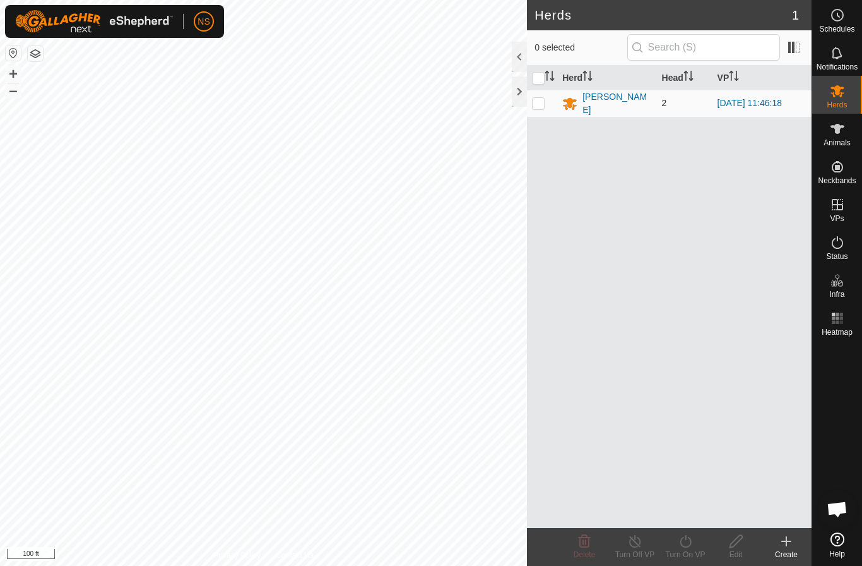
click at [535, 102] on p-checkbox at bounding box center [538, 103] width 13 height 10
checkbox input "true"
click at [537, 82] on input "checkbox" at bounding box center [538, 78] width 13 height 13
checkbox input "false"
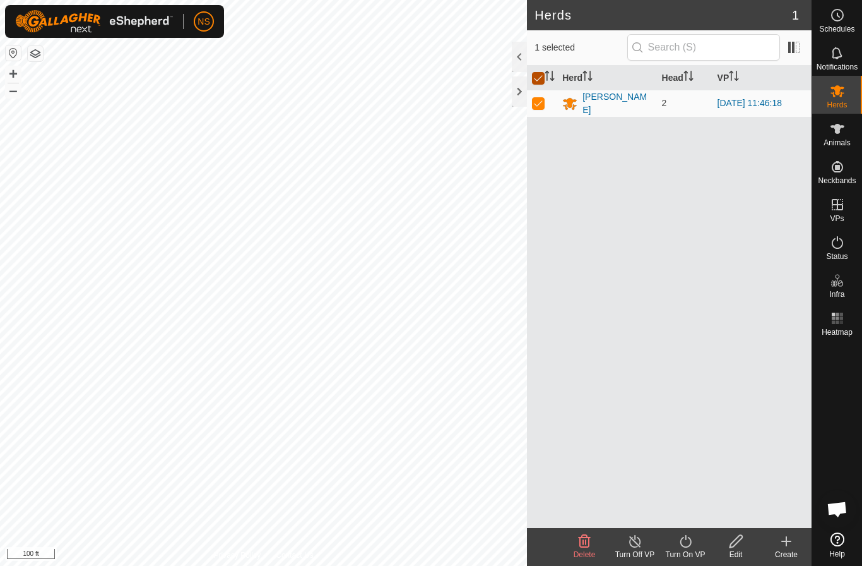
checkbox input "false"
click at [847, 132] on es-animals-svg-icon at bounding box center [837, 129] width 23 height 20
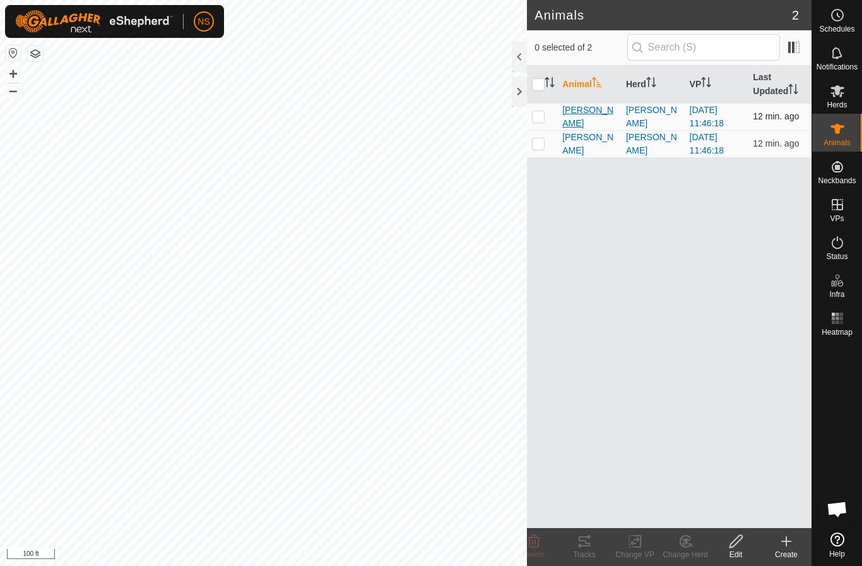
click at [564, 114] on span "[PERSON_NAME]" at bounding box center [590, 117] width 54 height 27
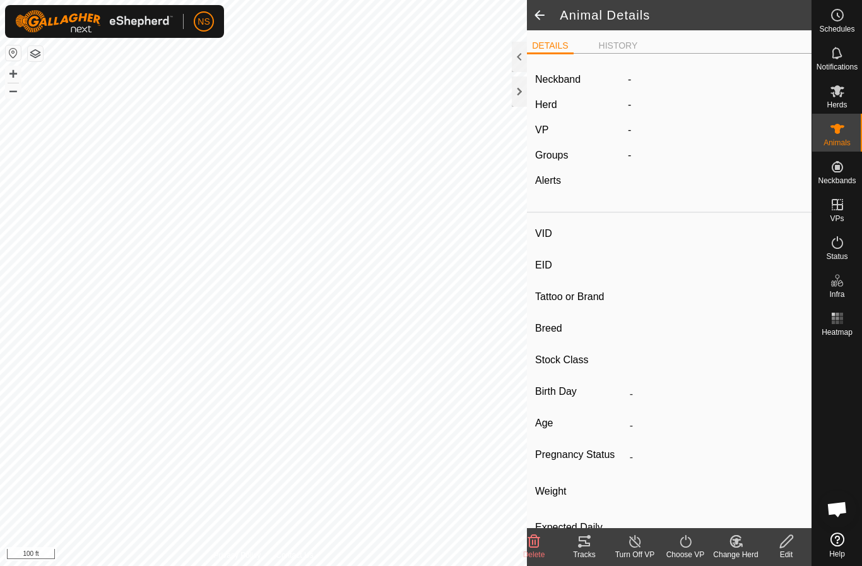
type input "[PERSON_NAME]"
type input "-"
type input "UPPER LIP"
type input "Highland"
type input "Bull"
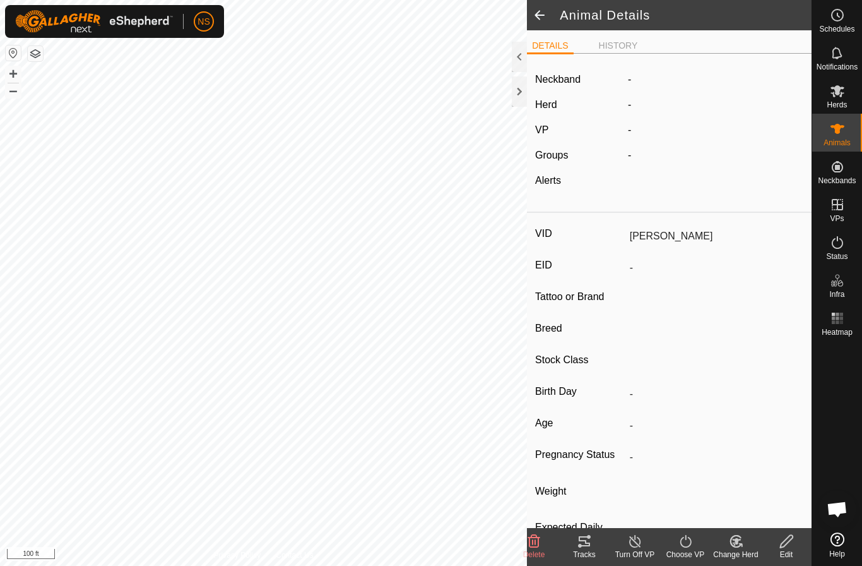
type input "09/2022"
type input "3 years 1 month"
type input "Empty"
type input "0 kg"
type input "-"
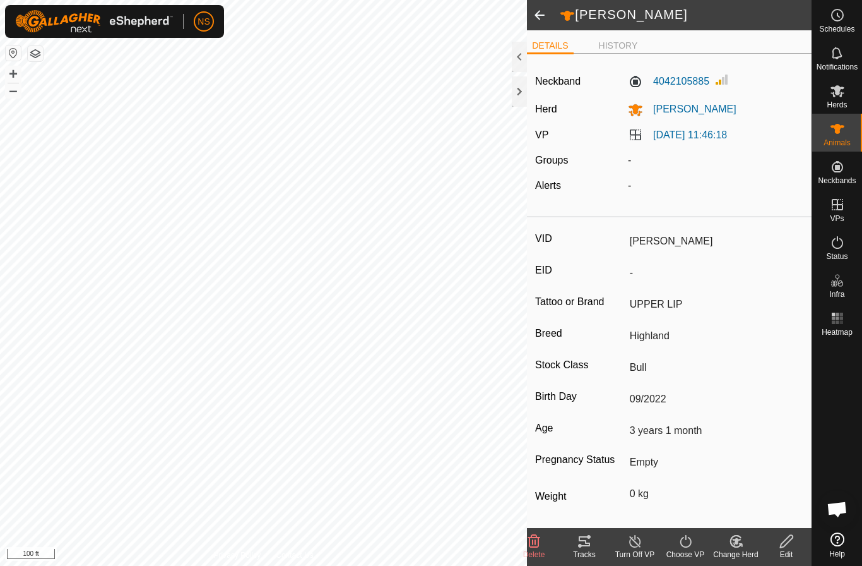
click at [548, 181] on label "Alerts" at bounding box center [548, 185] width 26 height 11
click at [539, 14] on span at bounding box center [539, 15] width 25 height 30
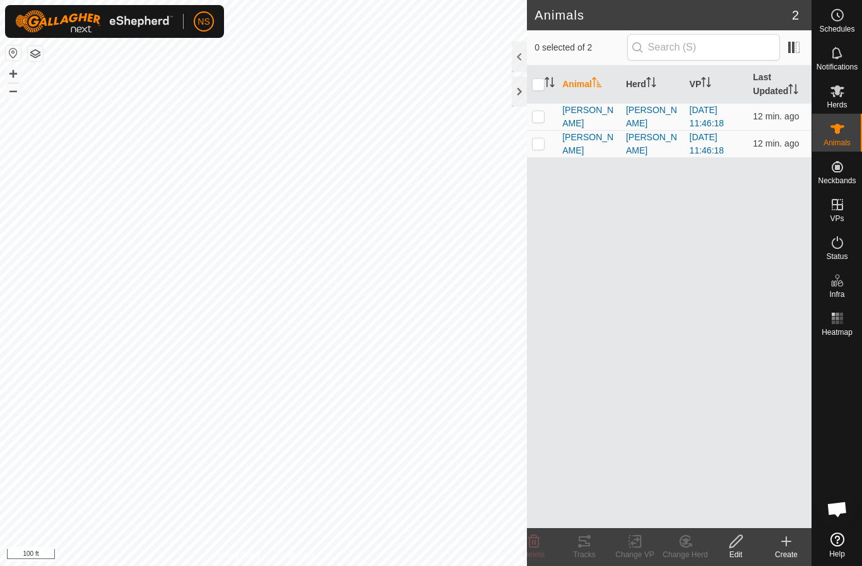
click at [836, 510] on span "Open chat" at bounding box center [837, 510] width 21 height 18
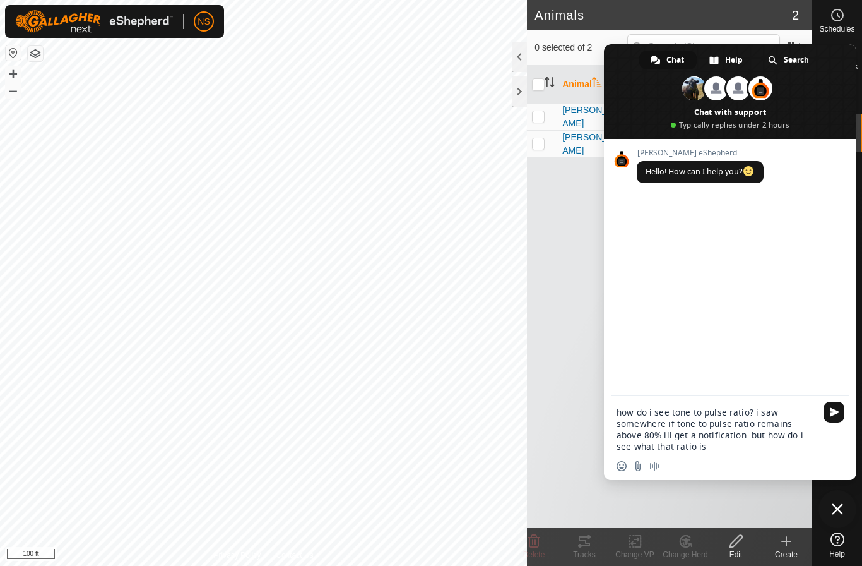
type textarea "how do i see tone to pulse ratio? i saw somewhere if tone to pulse ratio remain…"
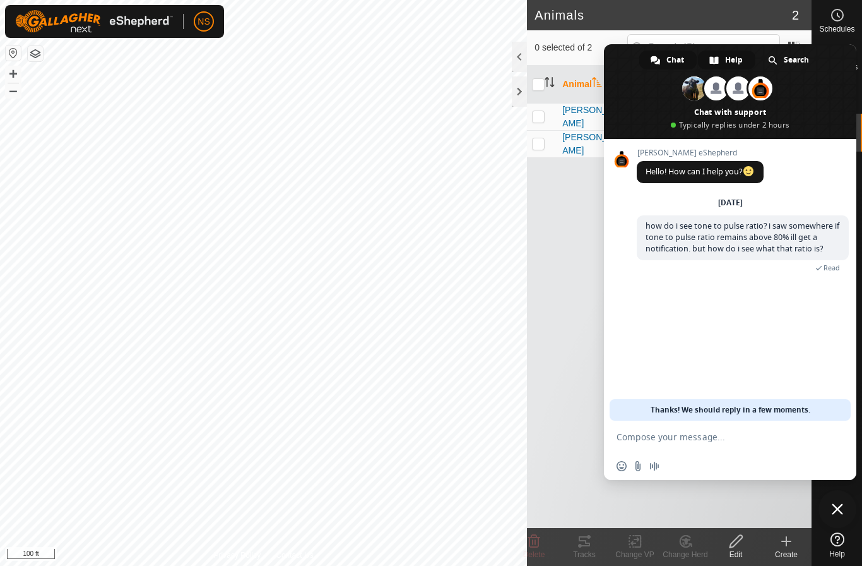
click at [737, 59] on span "Help" at bounding box center [734, 60] width 18 height 19
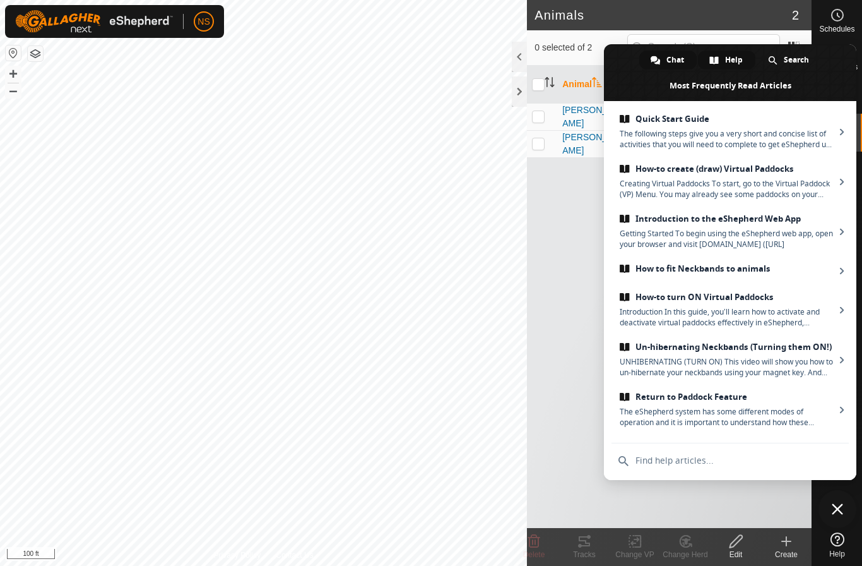
click at [663, 59] on div "Chat" at bounding box center [668, 60] width 57 height 19
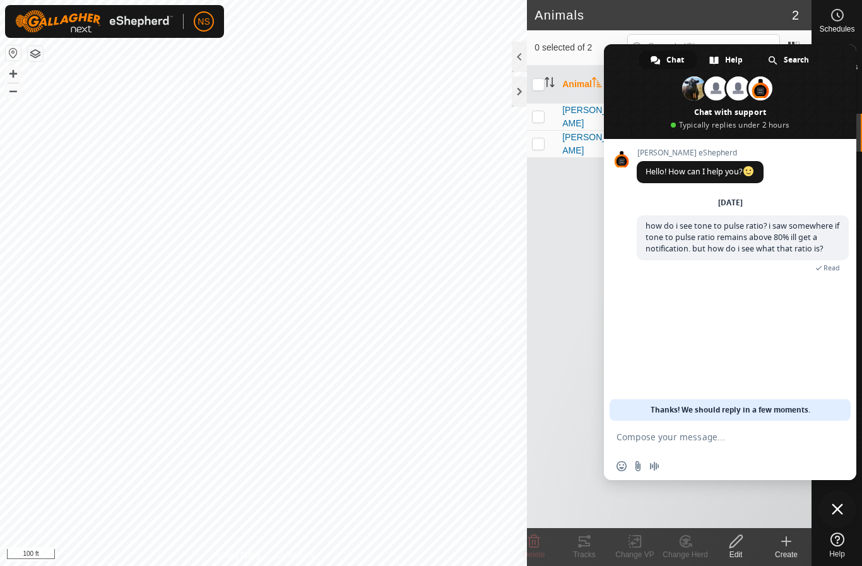
click at [578, 287] on div "Animal Herd VP Last Updated DUNCAN DUNCAN 2025-09-30 11:46:18 13 min. ago LOTTI…" at bounding box center [669, 297] width 285 height 462
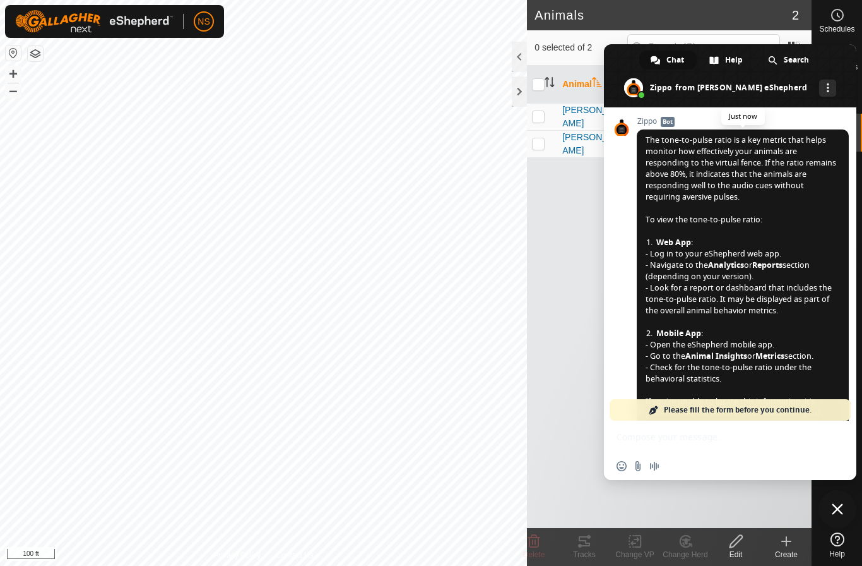
scroll to position [130, 0]
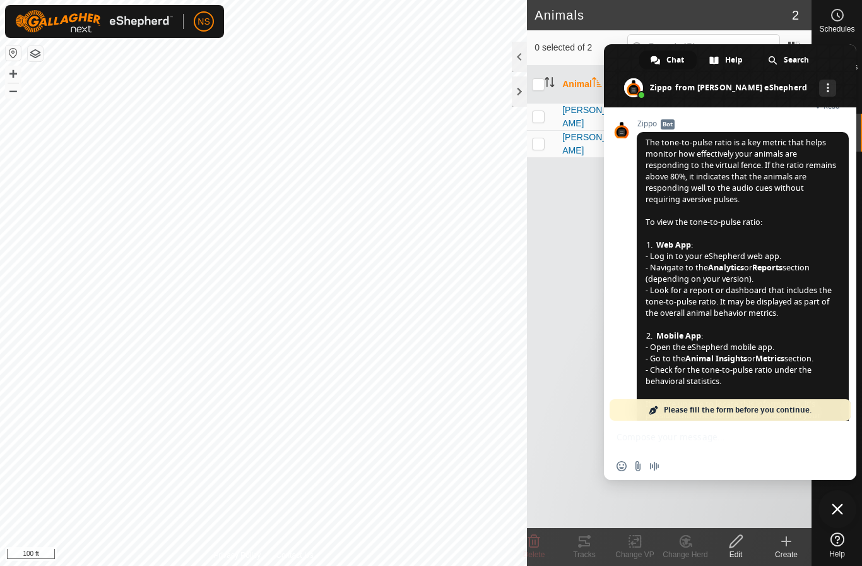
click at [63, 24] on img at bounding box center [94, 21] width 158 height 23
click at [198, 25] on span "NS" at bounding box center [204, 21] width 12 height 13
click at [227, 71] on link "Settings" at bounding box center [261, 74] width 125 height 20
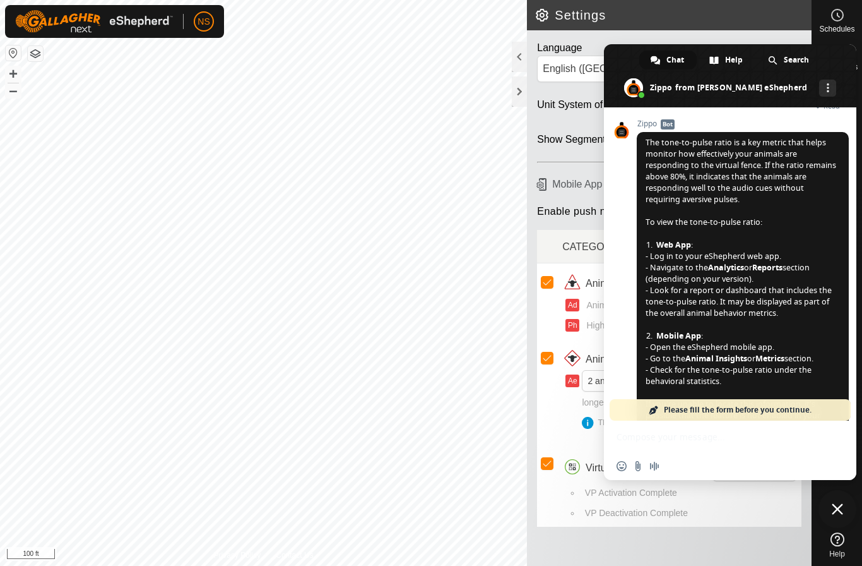
click at [839, 508] on span "Close chat" at bounding box center [837, 508] width 11 height 11
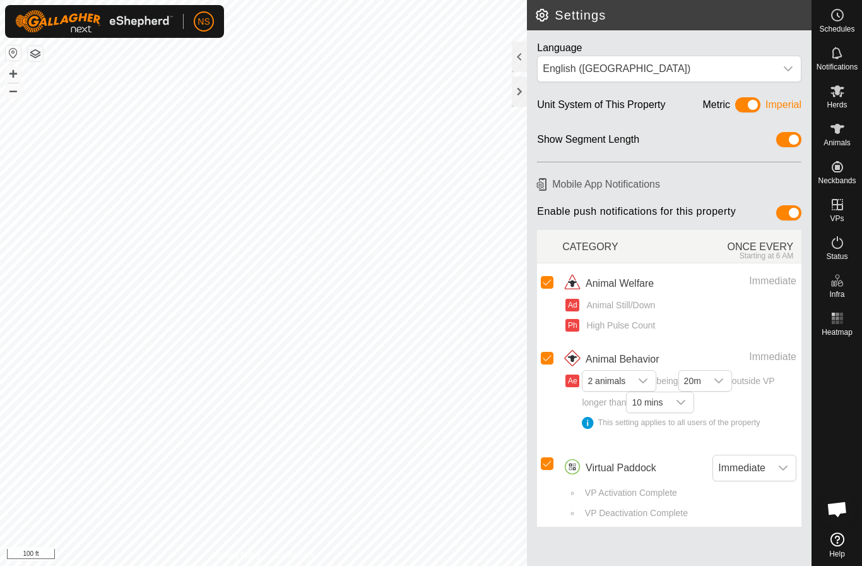
click at [839, 508] on span "Open chat" at bounding box center [837, 510] width 21 height 18
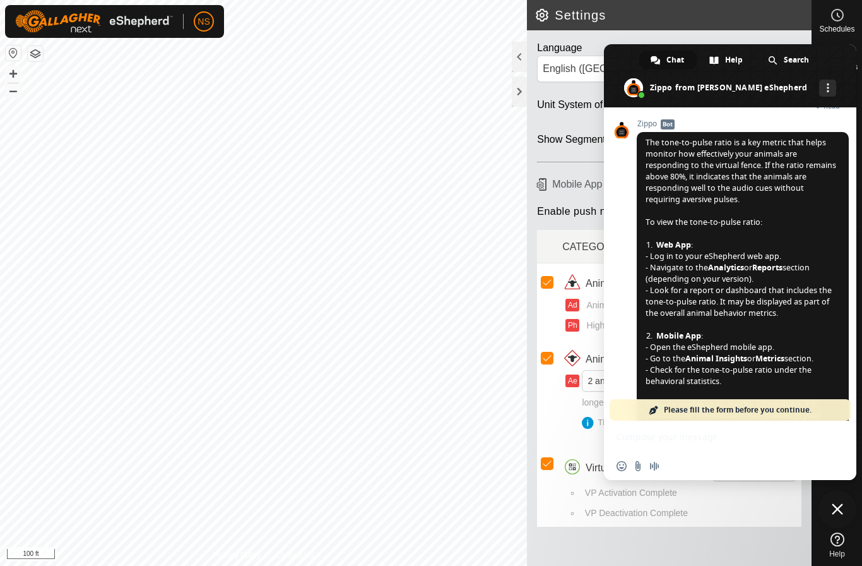
scroll to position [374, 0]
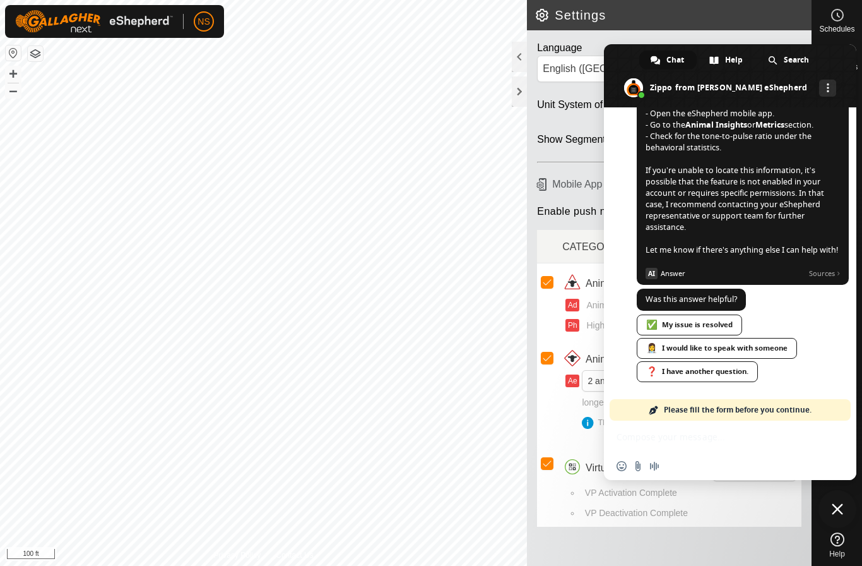
click at [839, 508] on span "Close chat" at bounding box center [837, 508] width 11 height 11
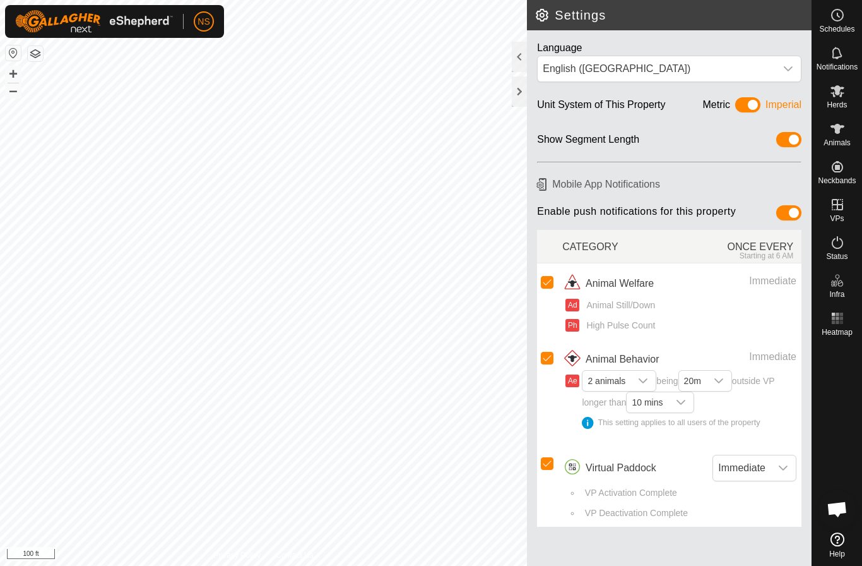
click at [153, 24] on img at bounding box center [94, 21] width 158 height 23
click at [71, 22] on img at bounding box center [94, 21] width 158 height 23
click at [840, 508] on span "Open chat" at bounding box center [837, 510] width 21 height 18
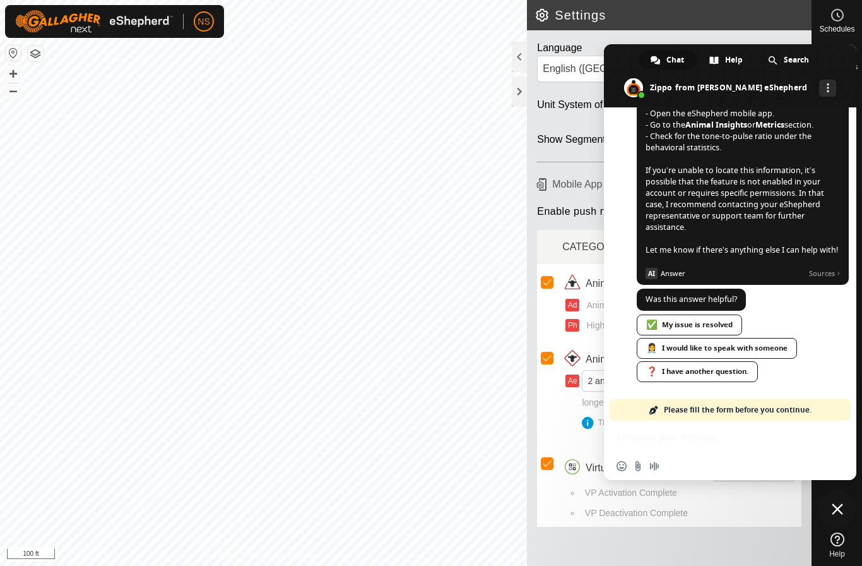
click at [840, 508] on span "Close chat" at bounding box center [837, 508] width 11 height 11
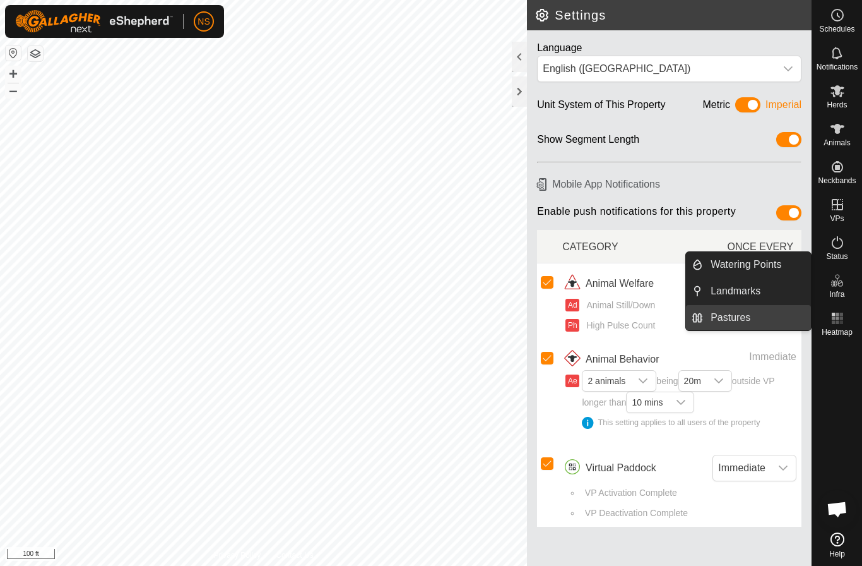
click at [774, 327] on link "Pastures" at bounding box center [757, 317] width 108 height 25
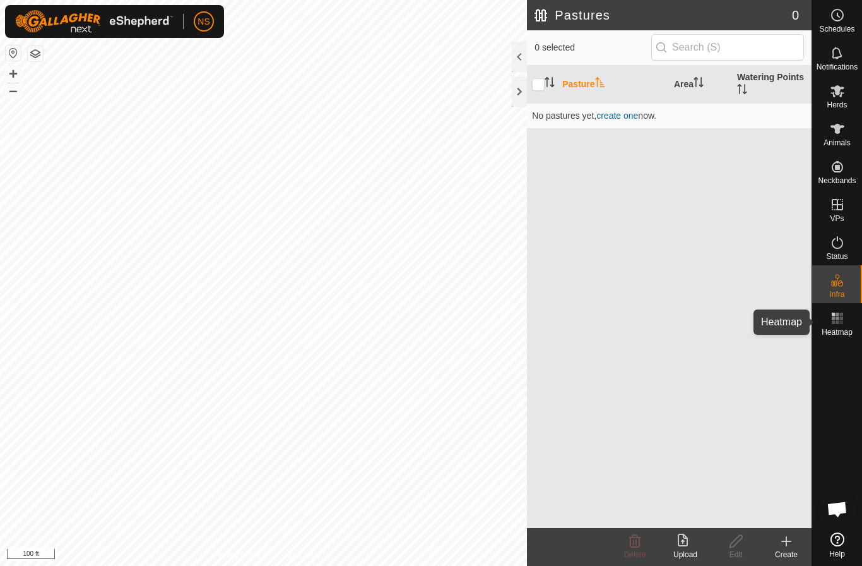
click at [840, 323] on rect at bounding box center [841, 322] width 3 height 3
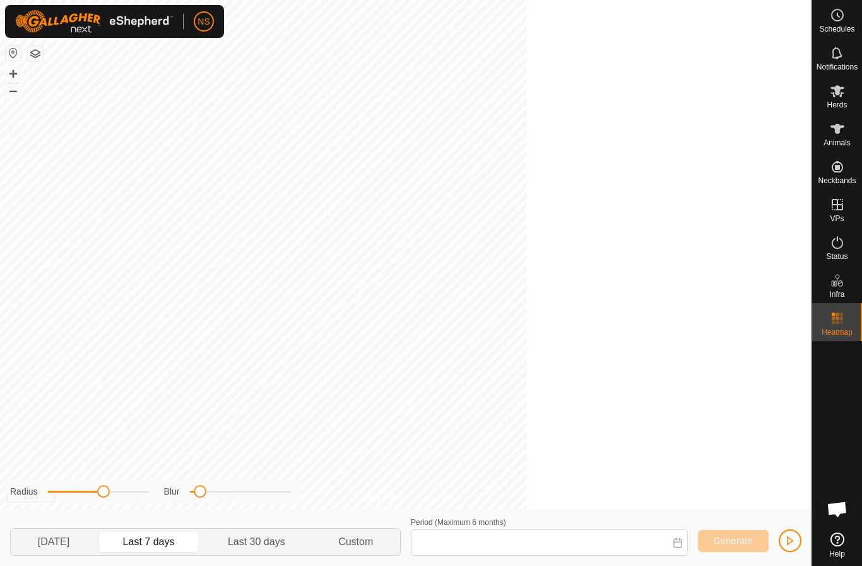
type input "Sep 23, 2025 - Sep 29, 2025"
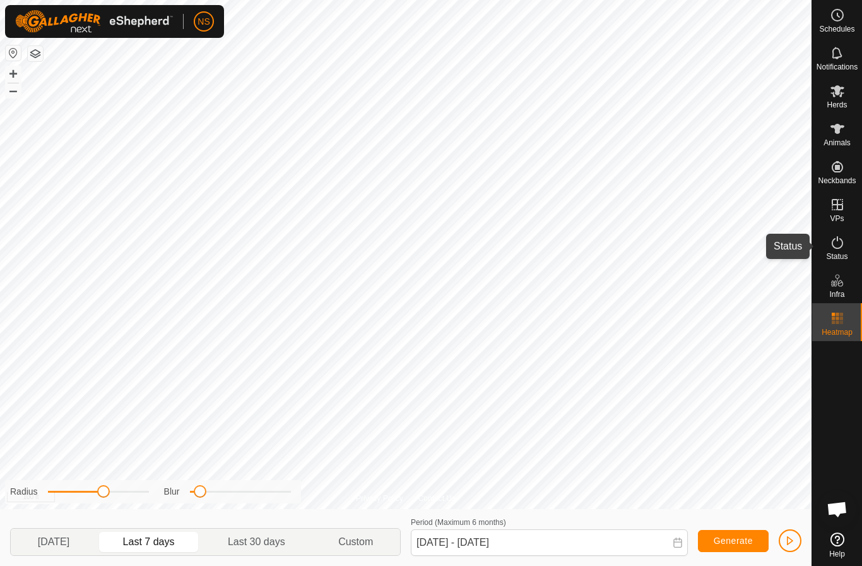
click at [838, 253] on span "Status" at bounding box center [836, 257] width 21 height 8
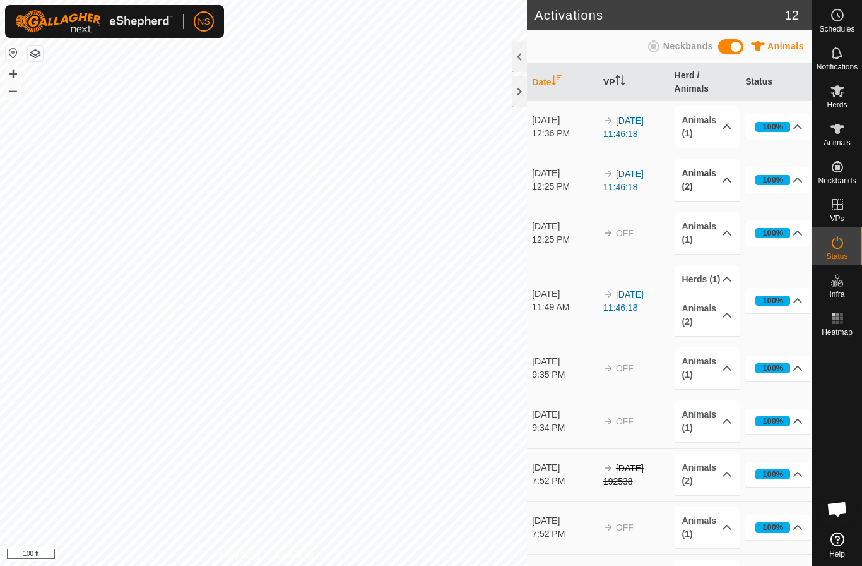
click at [711, 188] on p-accordion-header "Animals (2)" at bounding box center [707, 180] width 65 height 42
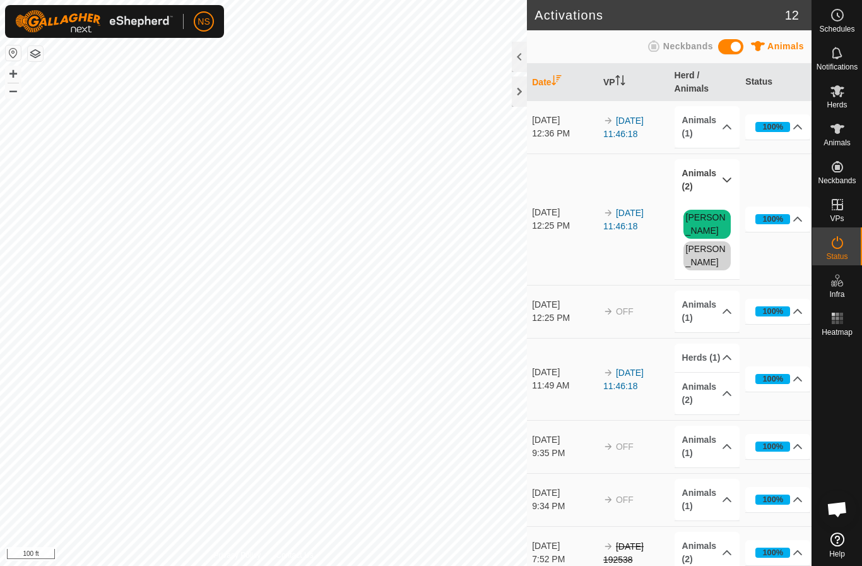
click at [711, 188] on p-accordion-header "Animals (2)" at bounding box center [707, 180] width 65 height 42
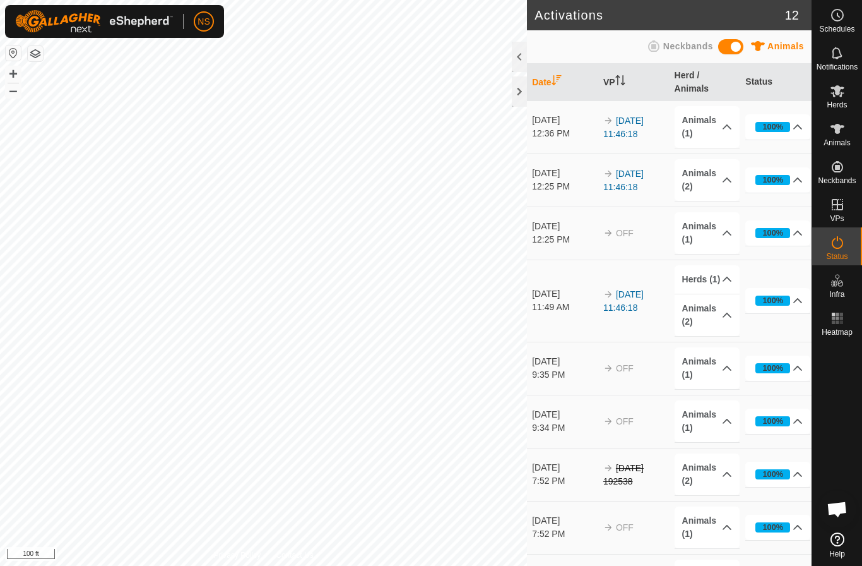
click at [669, 46] on span "Neckbands" at bounding box center [689, 46] width 50 height 10
click at [722, 174] on p-accordion-header "Neckbands (2)" at bounding box center [707, 180] width 65 height 42
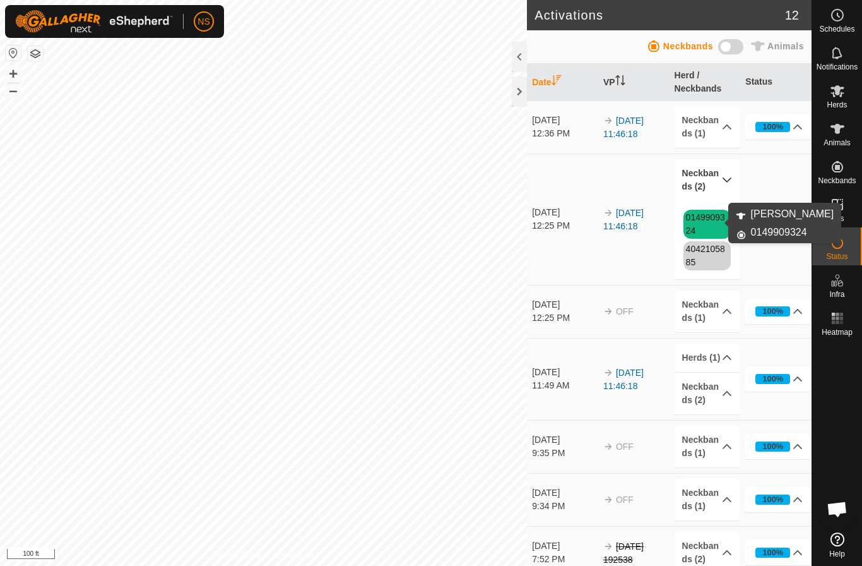
click at [711, 216] on link "0149909324" at bounding box center [705, 223] width 39 height 23
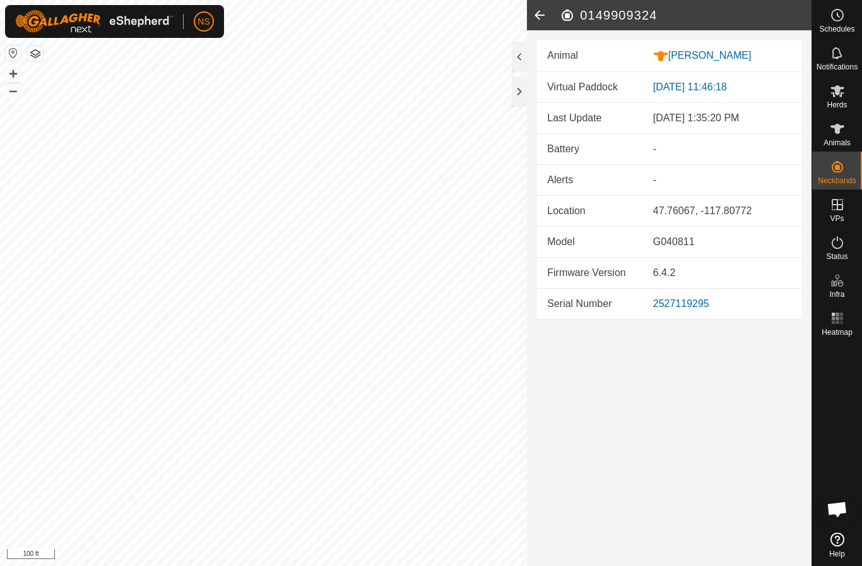
click at [535, 16] on icon at bounding box center [539, 15] width 25 height 30
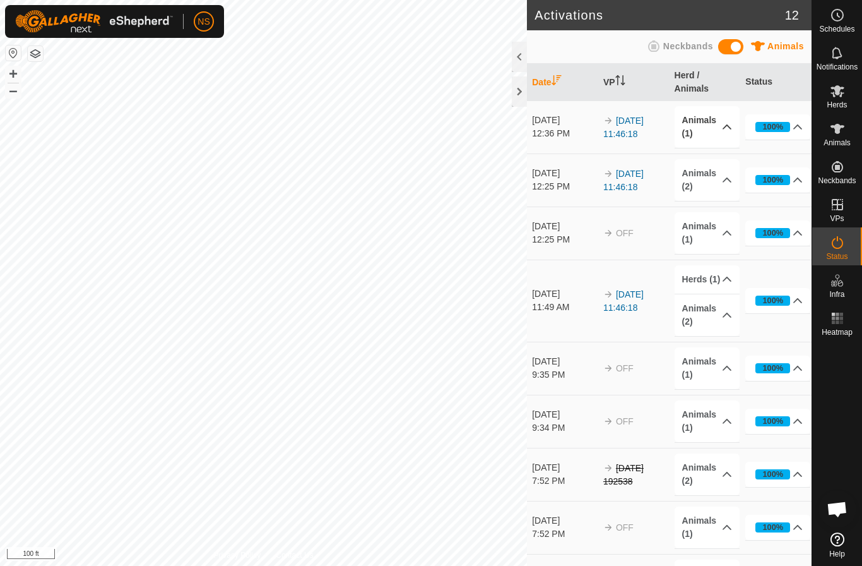
click at [715, 129] on p-accordion-header "Animals (1)" at bounding box center [707, 127] width 65 height 42
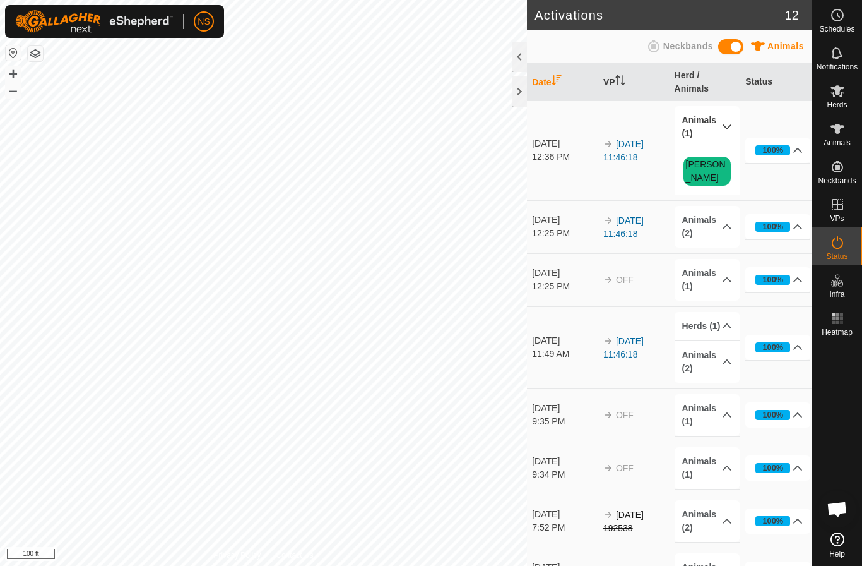
click at [697, 169] on span "[PERSON_NAME]" at bounding box center [707, 171] width 47 height 29
click at [697, 162] on link "[PERSON_NAME]" at bounding box center [706, 170] width 40 height 23
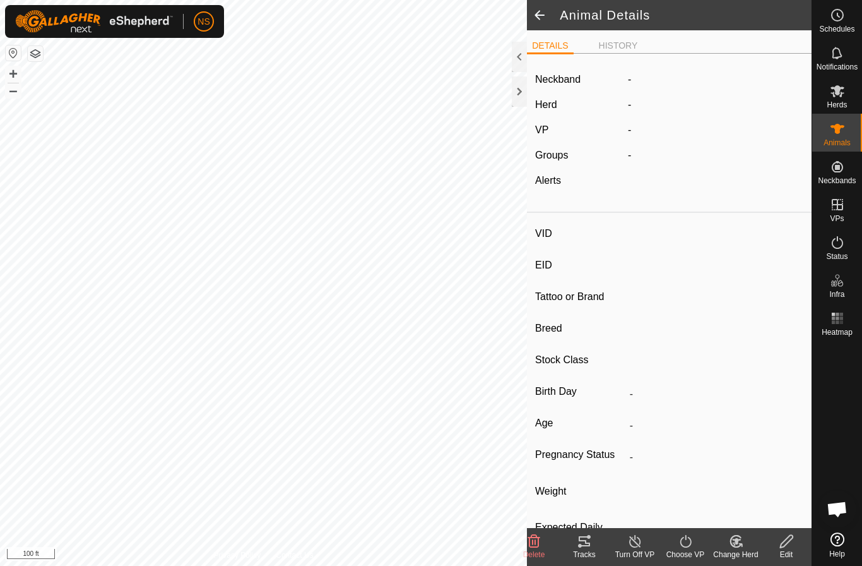
type input "[PERSON_NAME]"
type input "-"
type input "UPPER LIP"
type input "Highland"
type input "Bull"
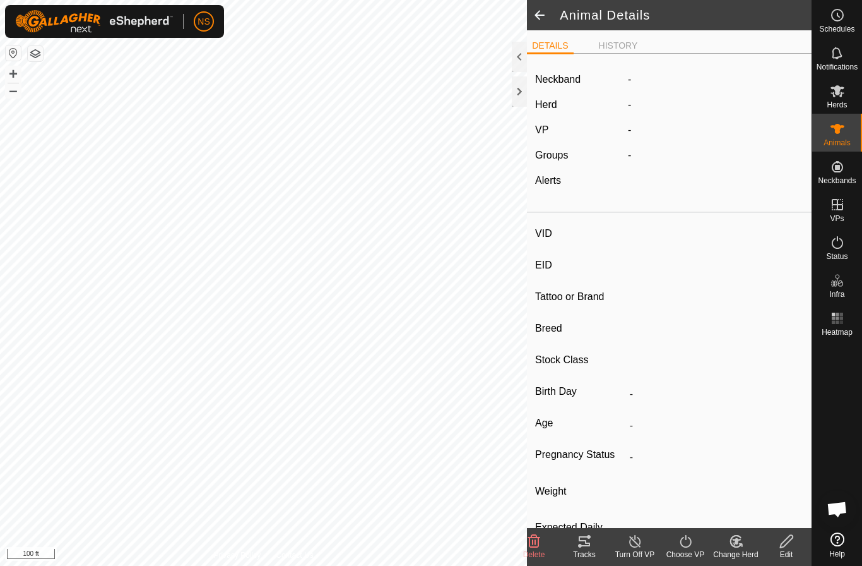
type input "09/2022"
type input "3 years 1 month"
type input "Empty"
type input "0 kg"
type input "-"
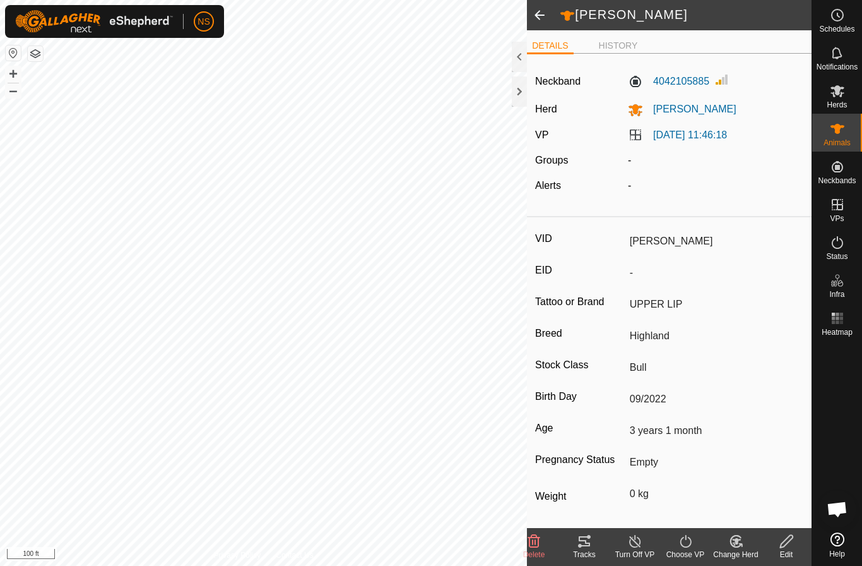
click at [535, 13] on span at bounding box center [539, 15] width 25 height 30
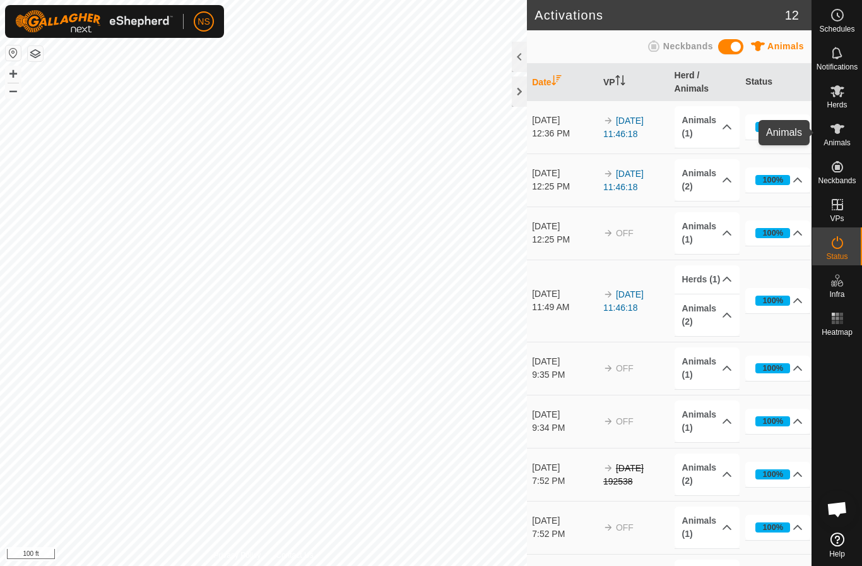
click at [838, 133] on icon at bounding box center [838, 129] width 14 height 10
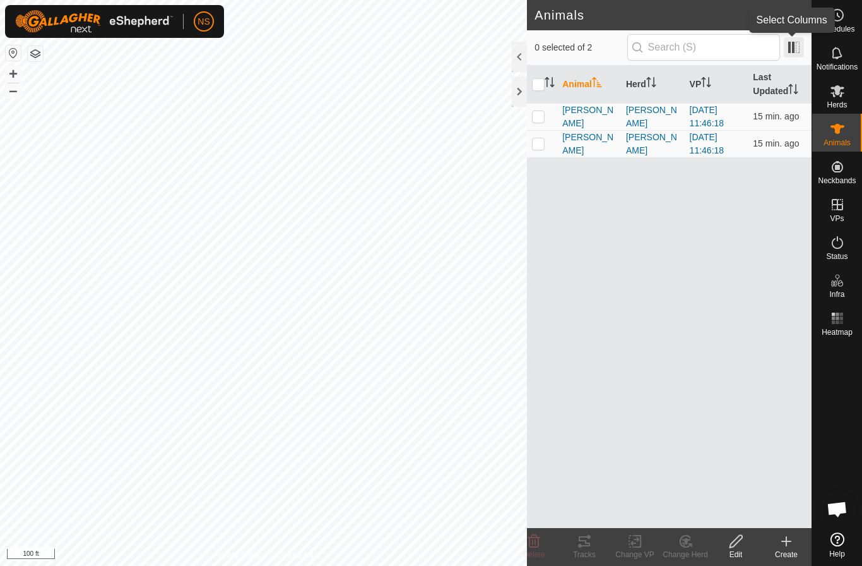
click at [791, 44] on span at bounding box center [794, 47] width 20 height 20
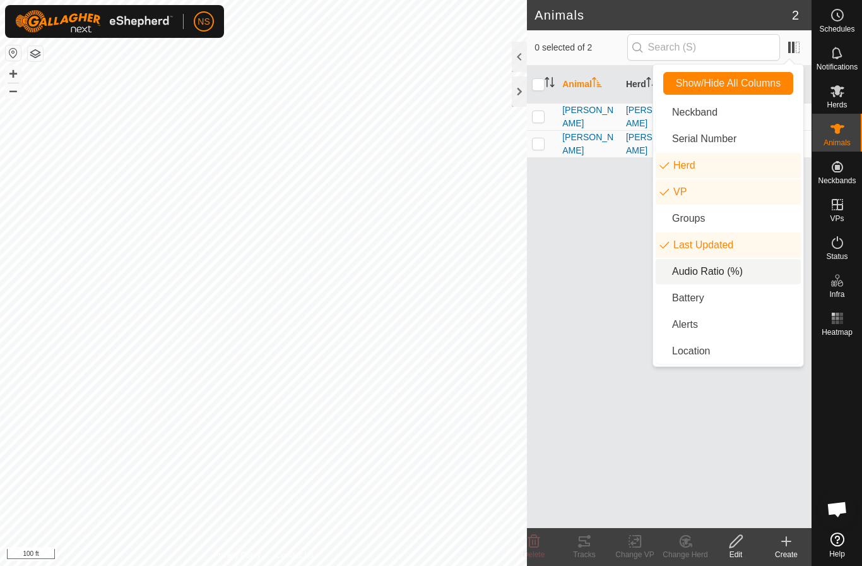
click at [723, 282] on li "Audio Ratio (%)" at bounding box center [728, 271] width 145 height 25
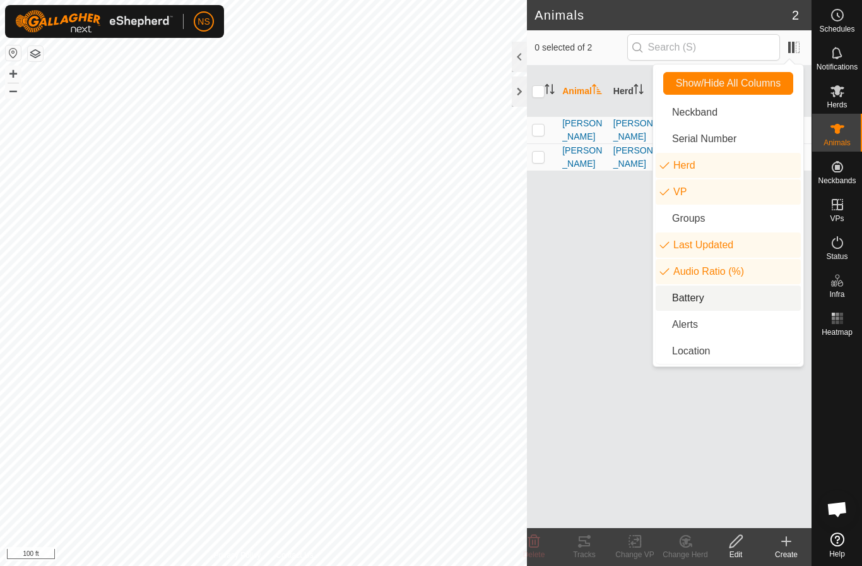
click at [698, 304] on li "Battery" at bounding box center [728, 297] width 145 height 25
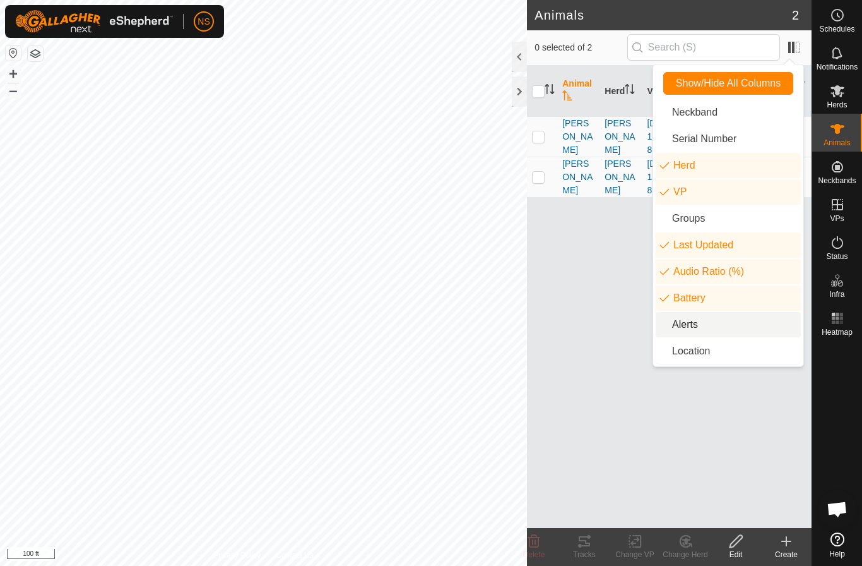
click at [693, 333] on li "Alerts" at bounding box center [728, 324] width 145 height 25
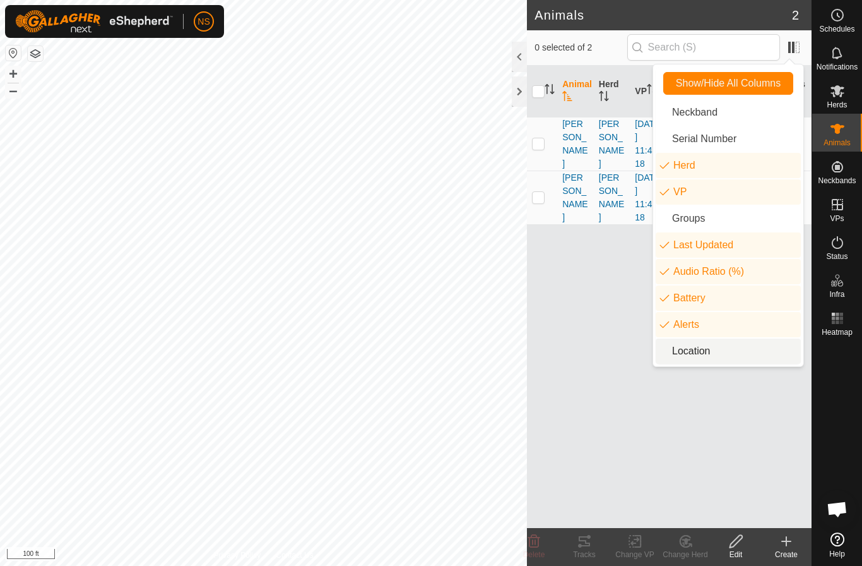
click at [691, 352] on li "Location" at bounding box center [728, 350] width 145 height 25
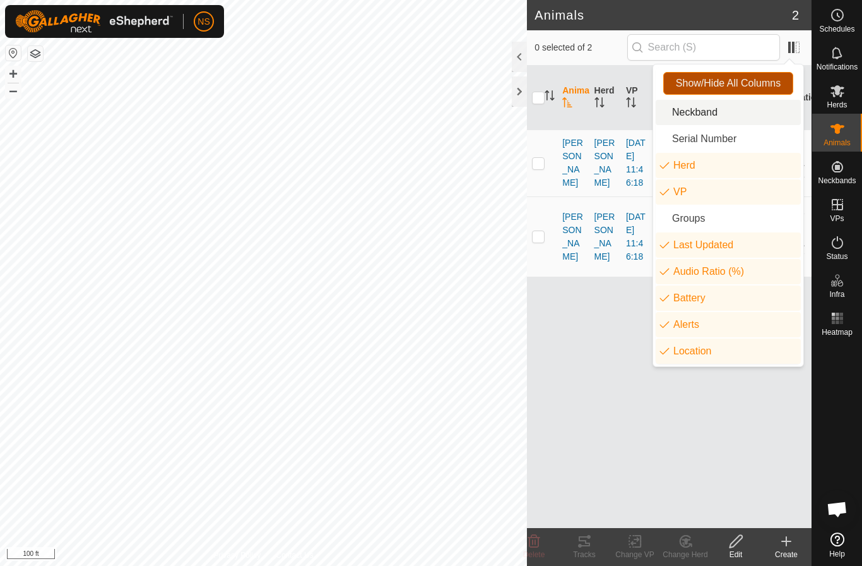
click at [710, 88] on span "Show/Hide All Columns" at bounding box center [728, 83] width 105 height 11
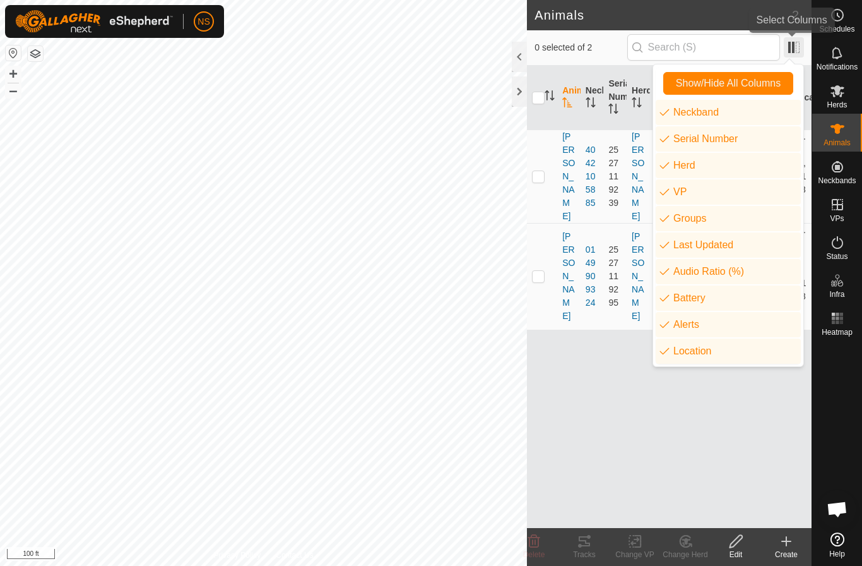
click at [797, 49] on span at bounding box center [794, 47] width 20 height 20
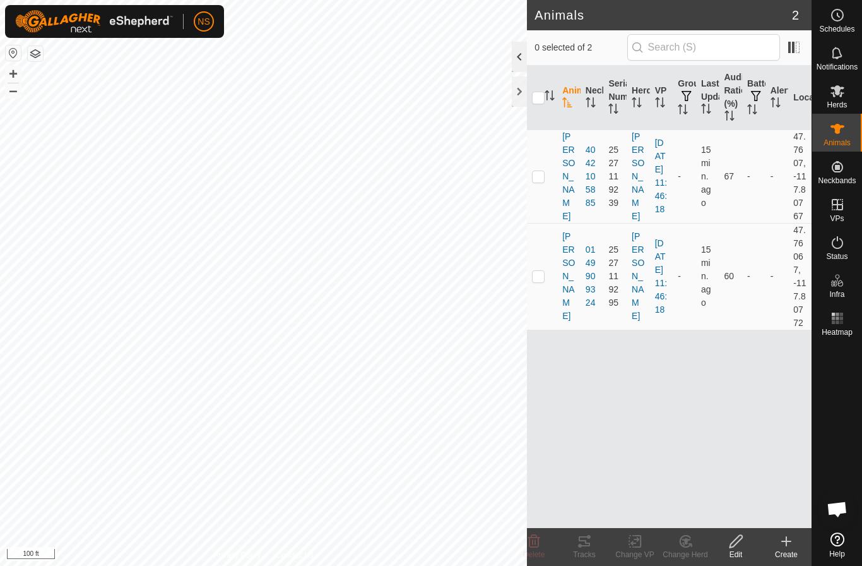
click at [522, 55] on div at bounding box center [519, 57] width 15 height 30
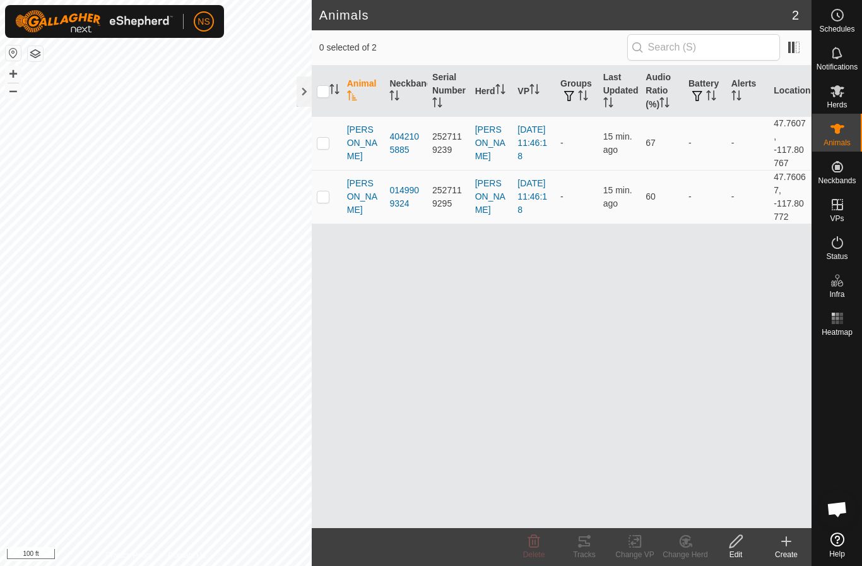
click at [843, 504] on span "Open chat" at bounding box center [837, 510] width 21 height 18
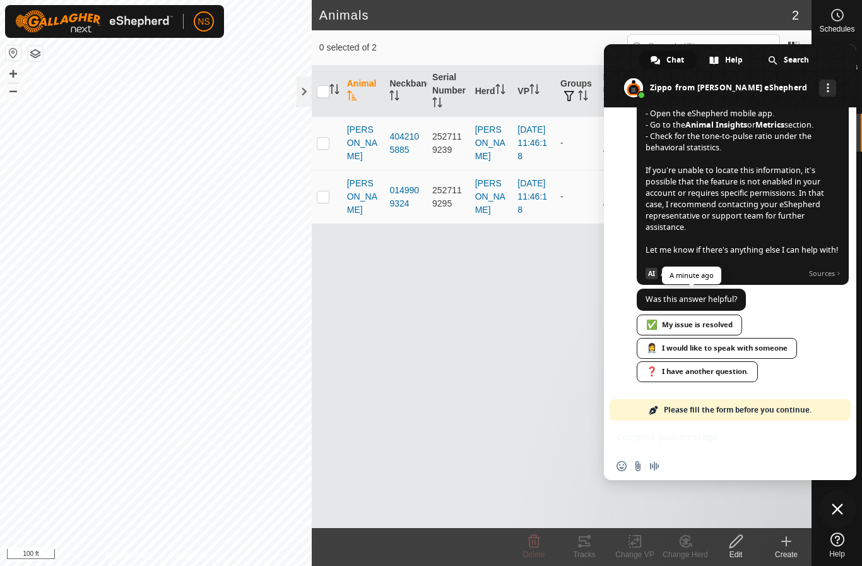
click at [715, 328] on div "✅ My issue is resolved" at bounding box center [689, 324] width 105 height 21
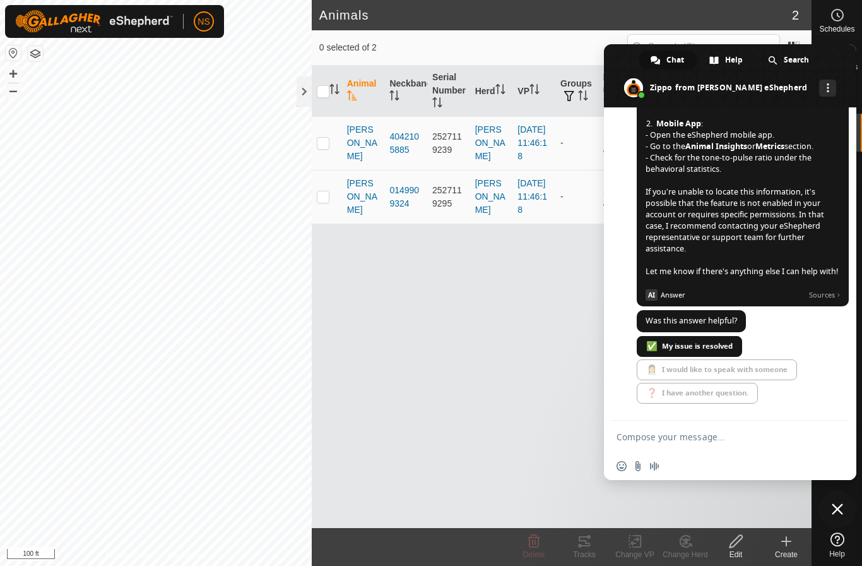
scroll to position [379, 0]
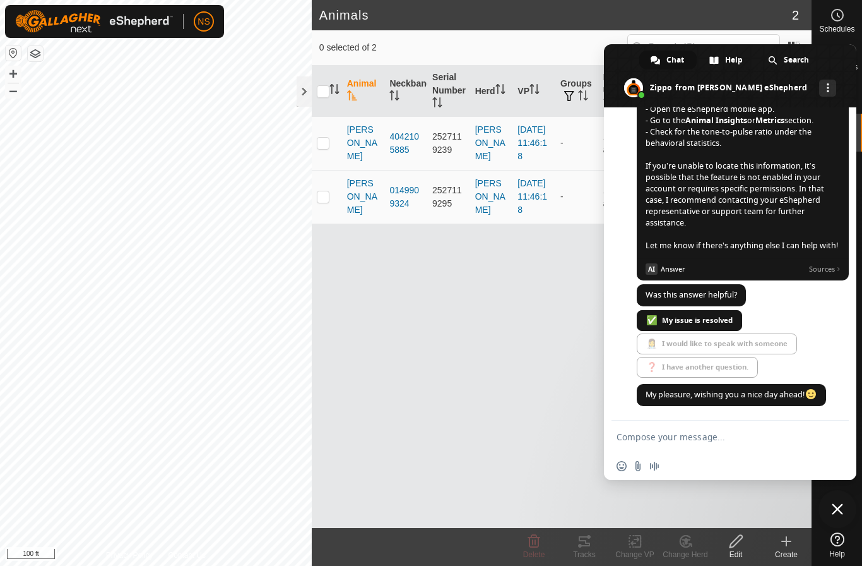
click at [676, 13] on h2 "Animals" at bounding box center [555, 15] width 473 height 15
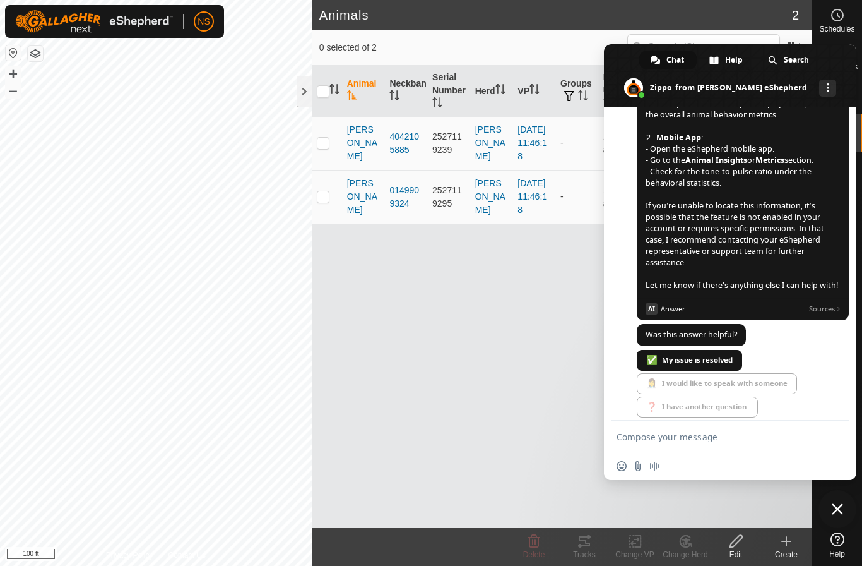
scroll to position [326, 0]
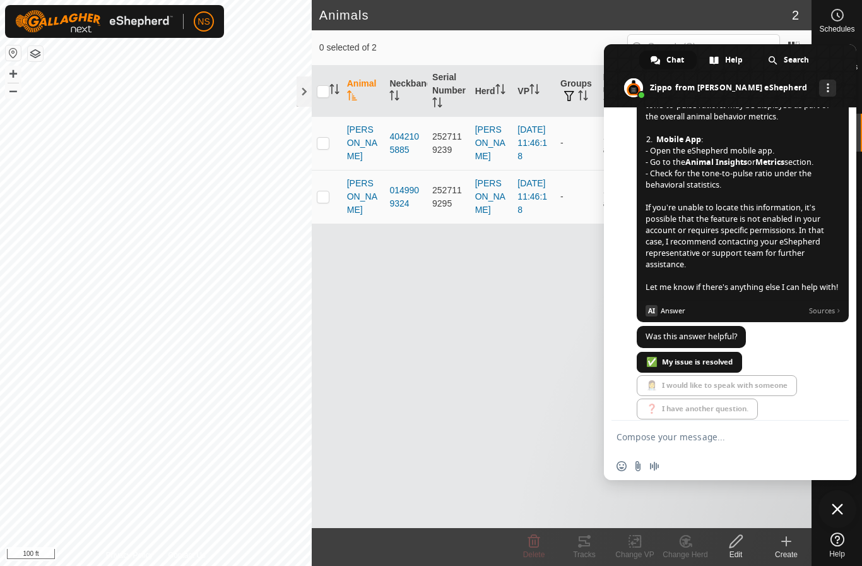
click at [838, 511] on span "Close chat" at bounding box center [837, 508] width 11 height 11
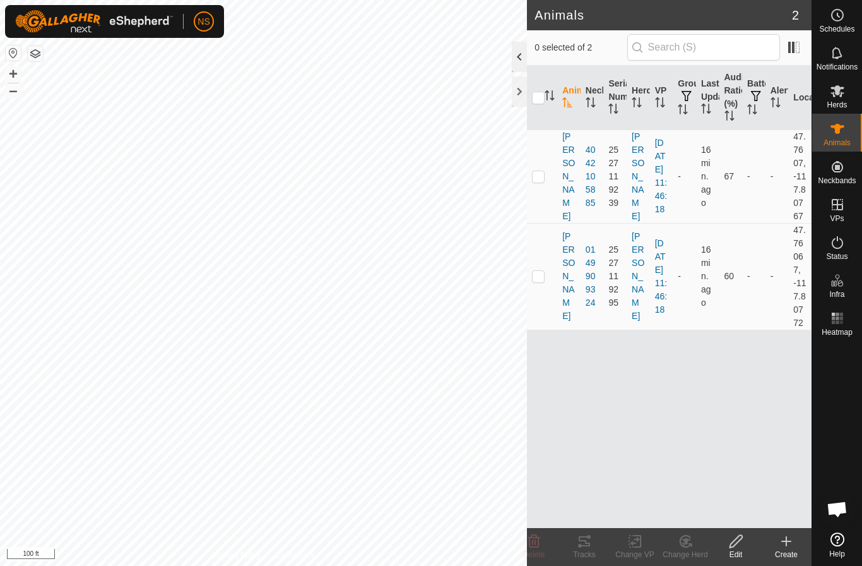
scroll to position [326, 0]
click at [523, 54] on div at bounding box center [519, 57] width 15 height 30
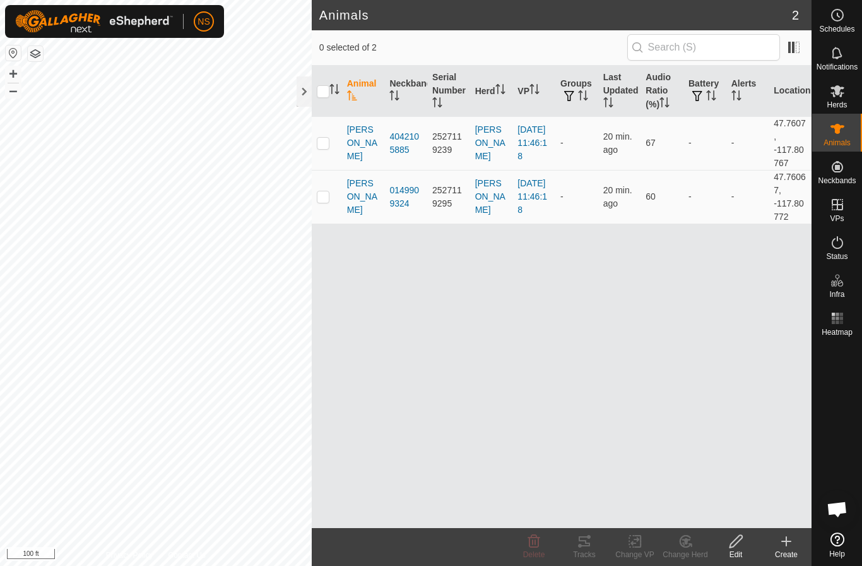
click at [828, 511] on span "Open chat" at bounding box center [837, 510] width 21 height 18
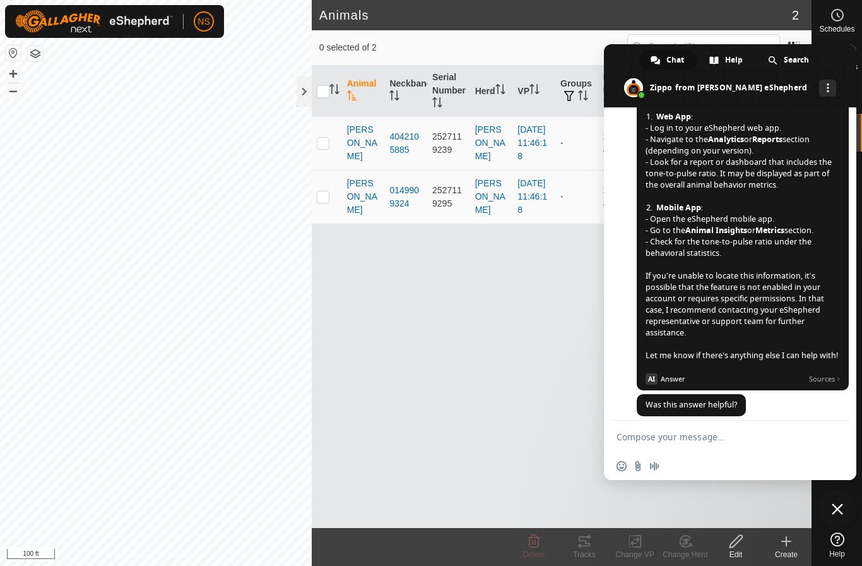
scroll to position [263, 0]
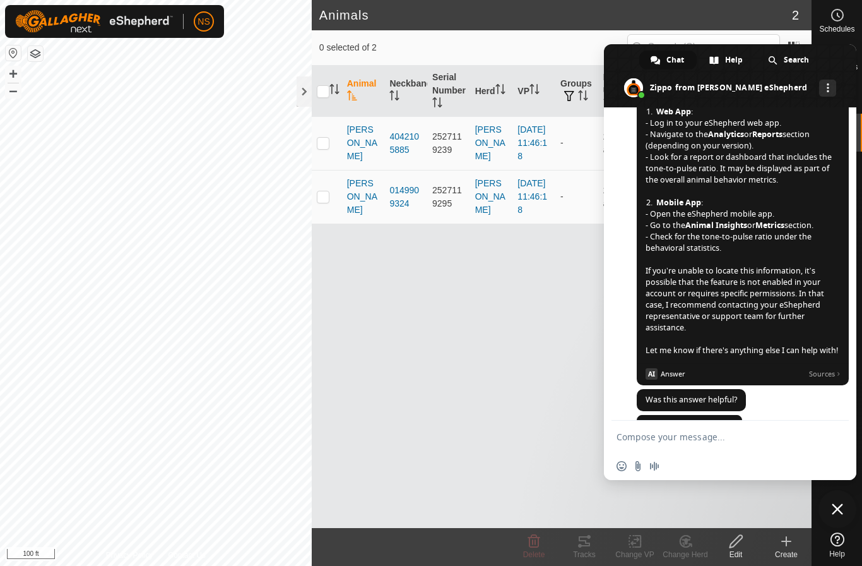
click at [683, 439] on textarea "Compose your message..." at bounding box center [716, 436] width 199 height 11
type textarea "where is animal insights or metrics in mobile app"
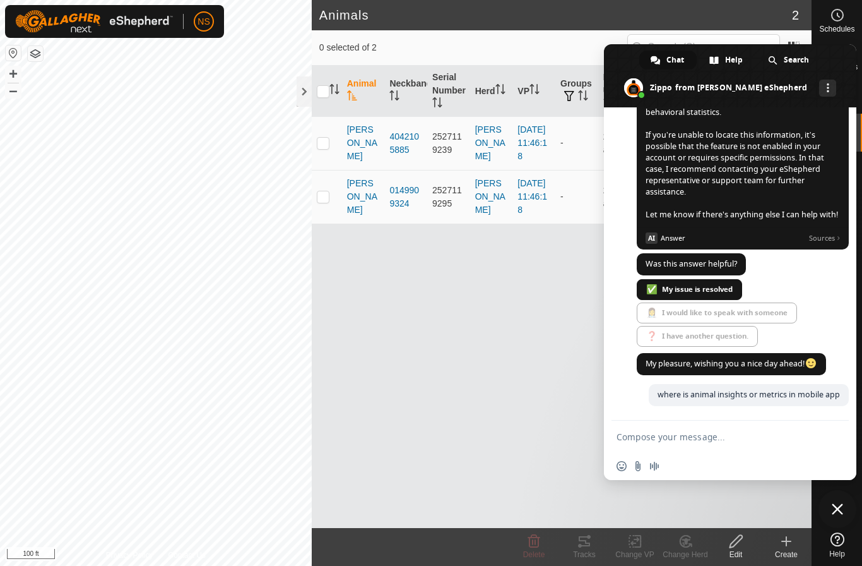
scroll to position [411, 0]
